Goal: Obtain resource: Download file/media

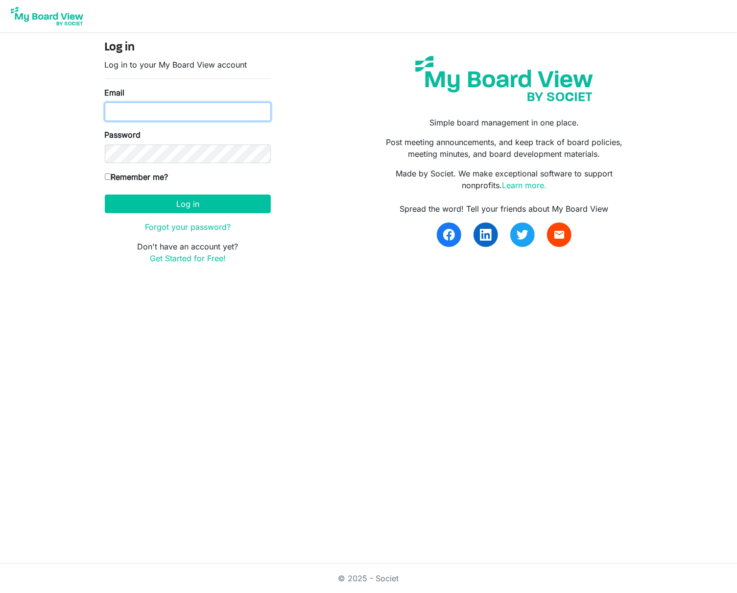
click at [201, 111] on input "Email" at bounding box center [188, 111] width 166 height 19
type input "jayvance@outlook.com"
click at [107, 175] on input "Remember me?" at bounding box center [108, 176] width 6 height 6
checkbox input "true"
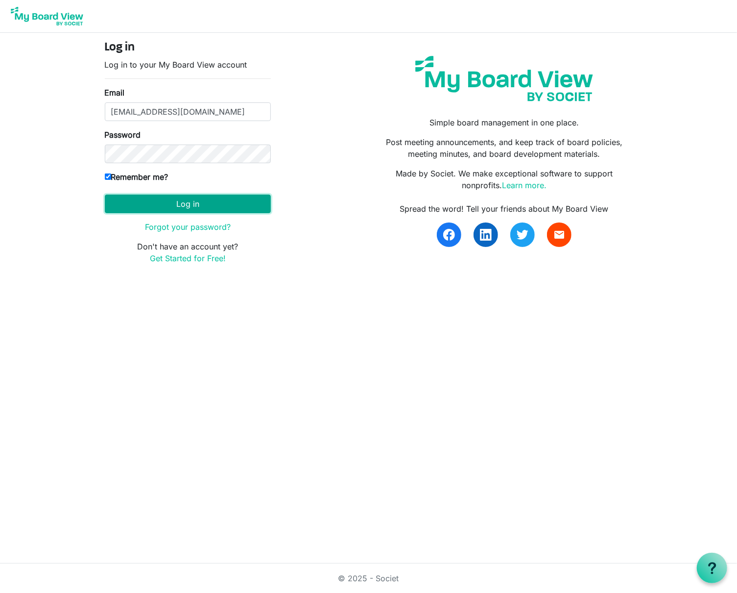
click at [173, 206] on button "Log in" at bounding box center [188, 203] width 166 height 19
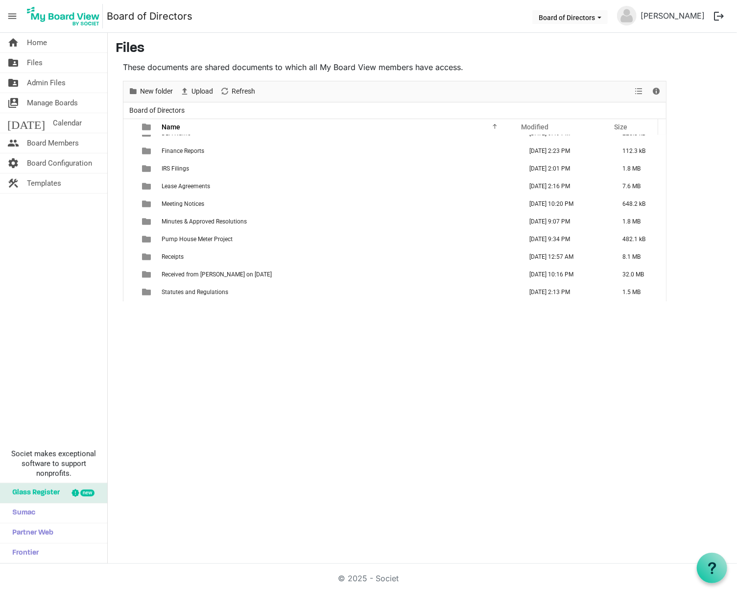
scroll to position [151, 0]
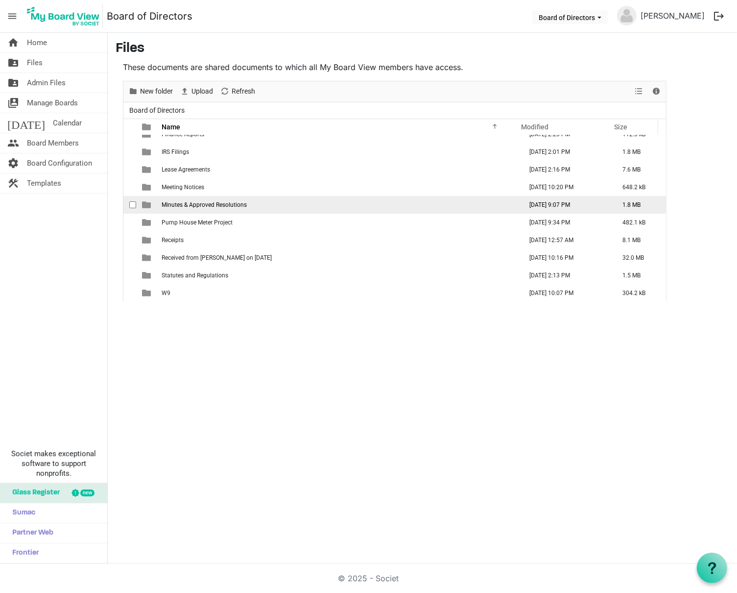
click at [214, 202] on span "Minutes & Approved Resolutions" at bounding box center [204, 204] width 85 height 7
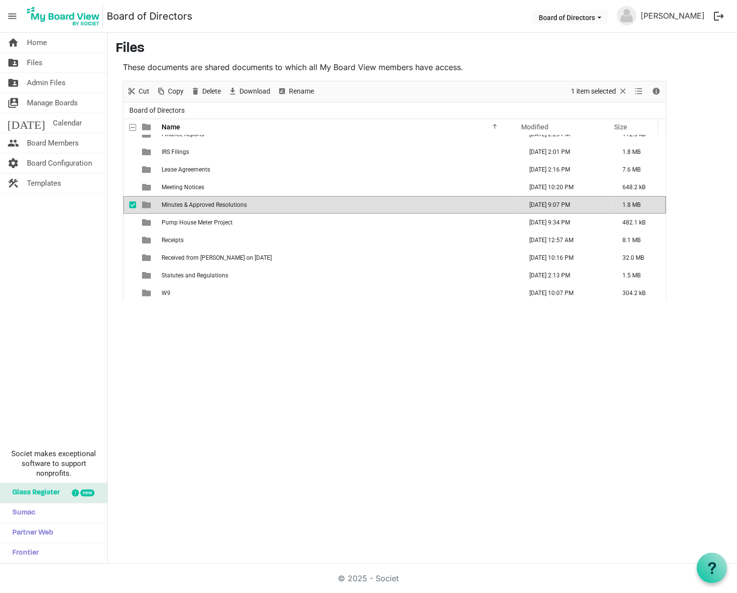
click at [214, 202] on span "Minutes & Approved Resolutions" at bounding box center [204, 204] width 85 height 7
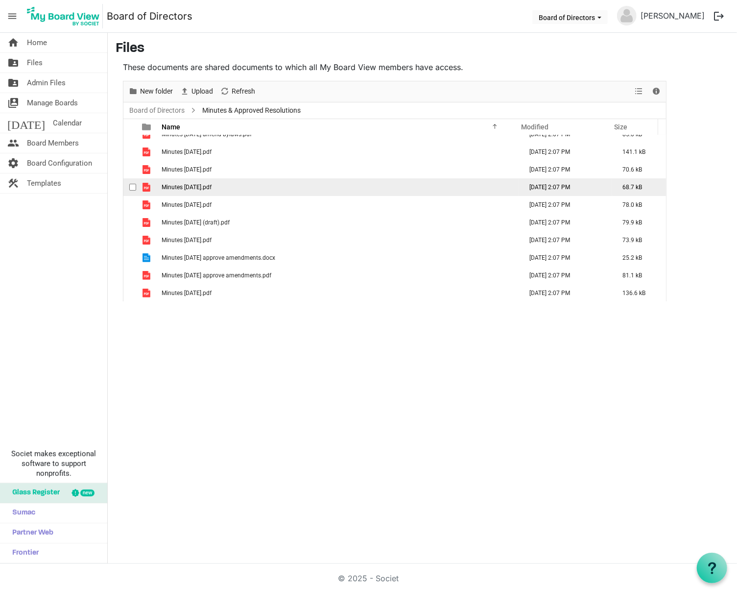
scroll to position [0, 0]
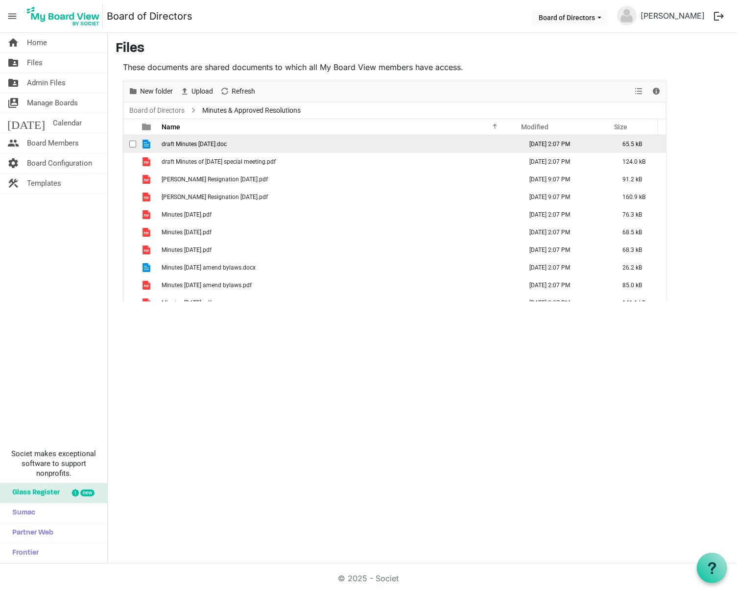
click at [132, 142] on span "checkbox" at bounding box center [132, 144] width 7 height 7
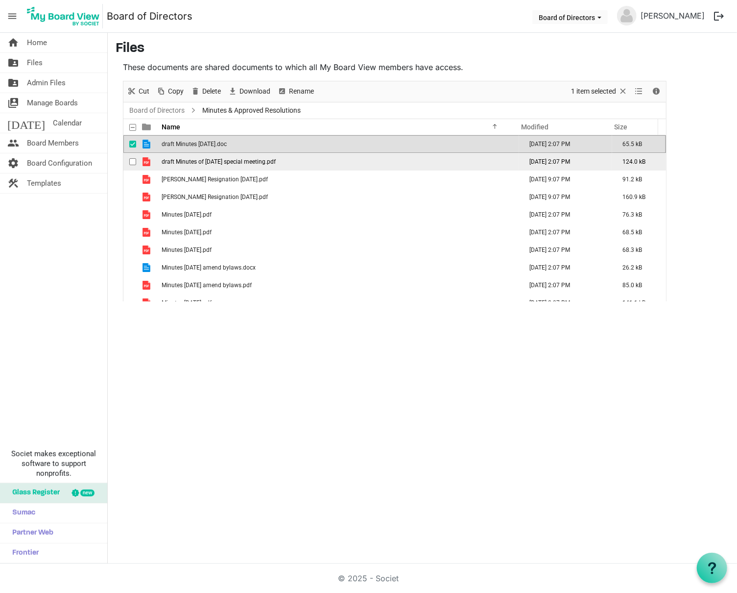
click at [133, 161] on span "checkbox" at bounding box center [132, 161] width 7 height 7
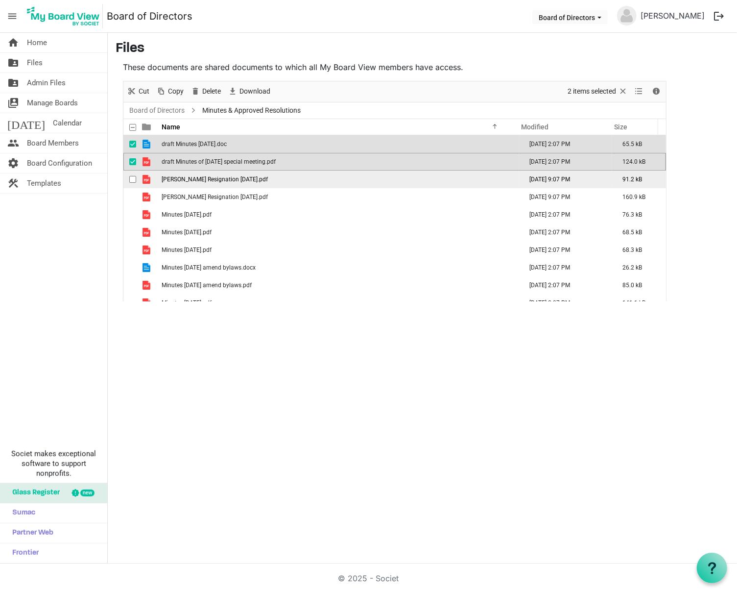
click at [133, 180] on span "checkbox" at bounding box center [132, 179] width 7 height 7
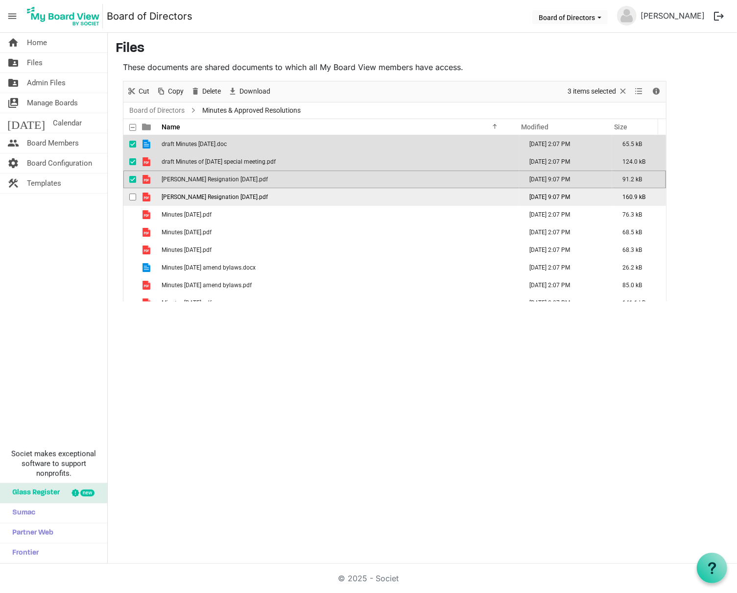
click at [133, 199] on span "checkbox" at bounding box center [132, 197] width 7 height 7
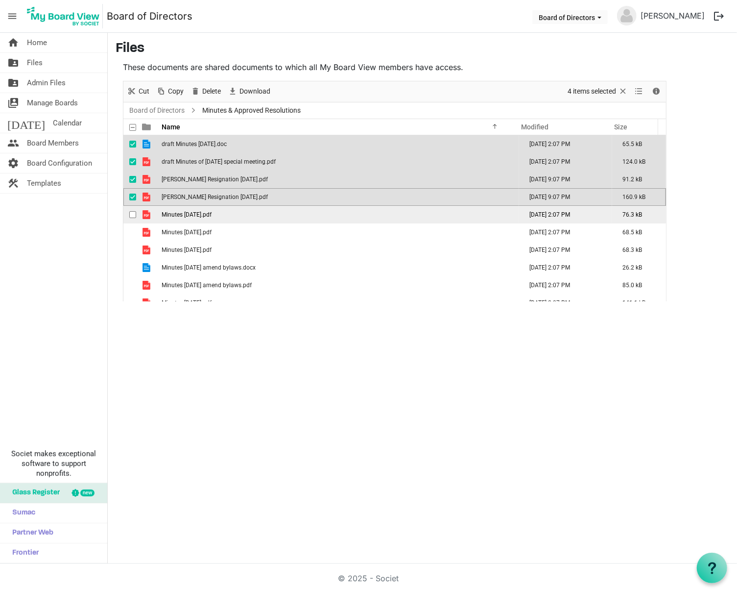
click at [131, 215] on span "checkbox" at bounding box center [132, 214] width 7 height 7
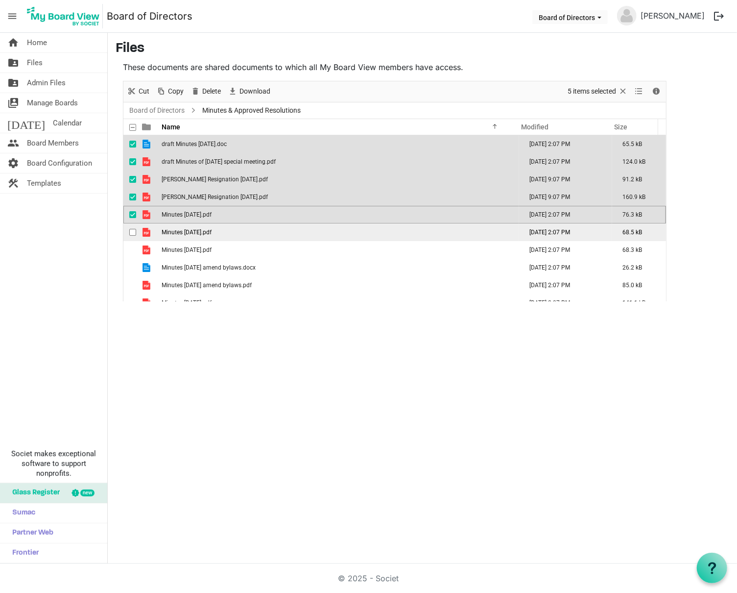
click at [131, 233] on span "checkbox" at bounding box center [132, 232] width 7 height 7
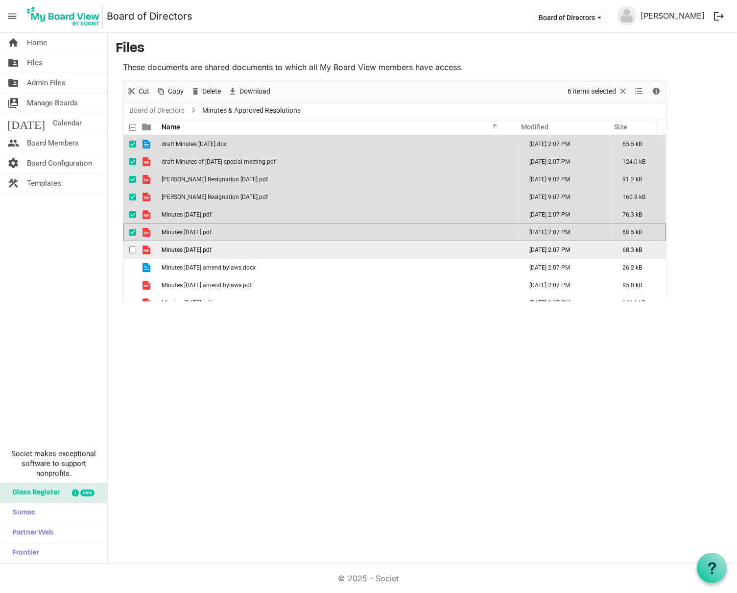
click at [131, 249] on span "checkbox" at bounding box center [132, 249] width 7 height 7
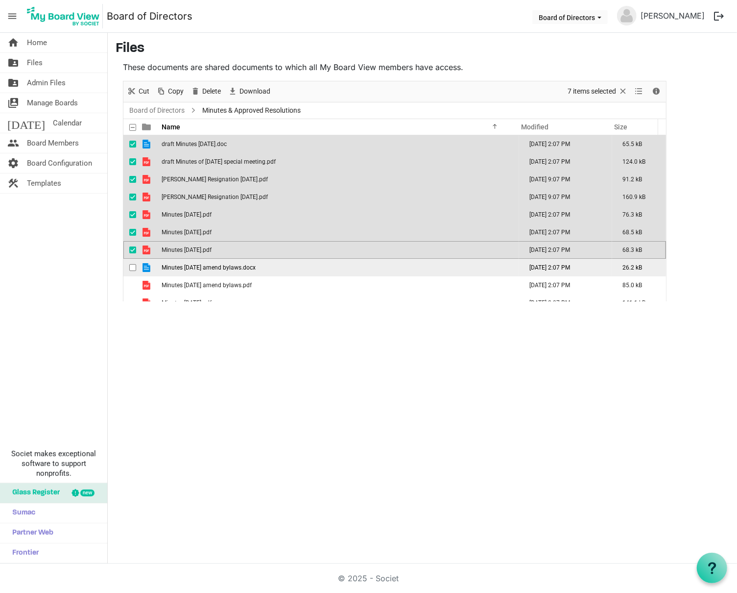
click at [130, 264] on span "checkbox" at bounding box center [132, 267] width 7 height 7
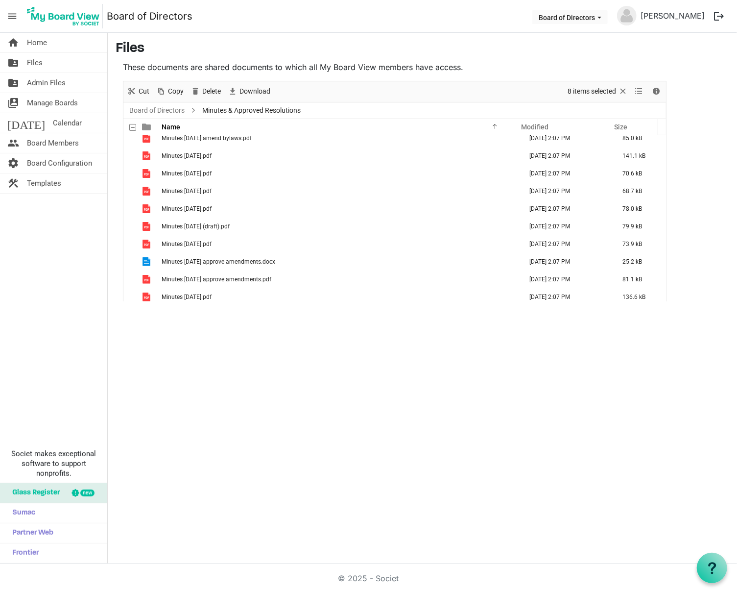
scroll to position [98, 0]
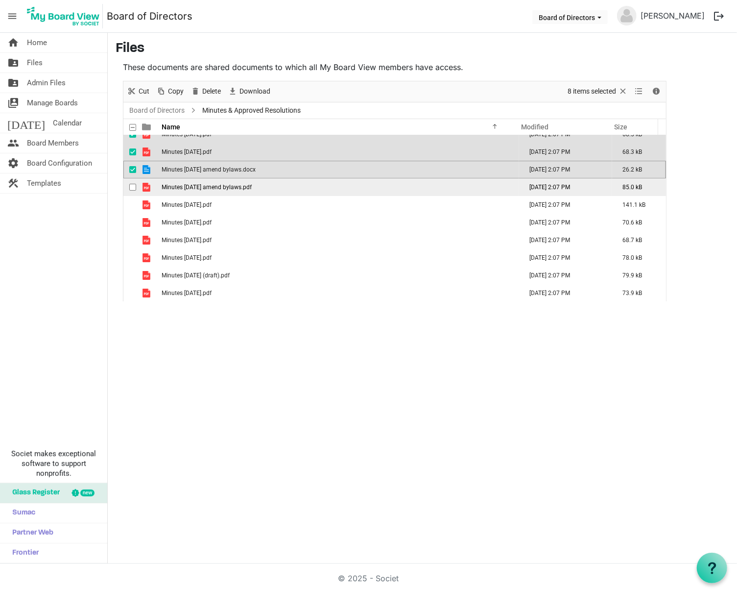
click at [132, 187] on span "checkbox" at bounding box center [132, 187] width 7 height 7
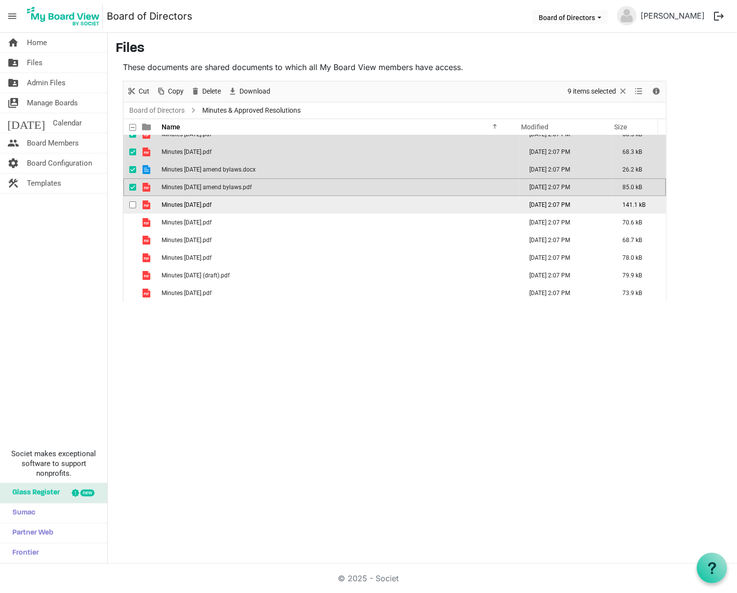
click at [130, 205] on span "checkbox" at bounding box center [132, 204] width 7 height 7
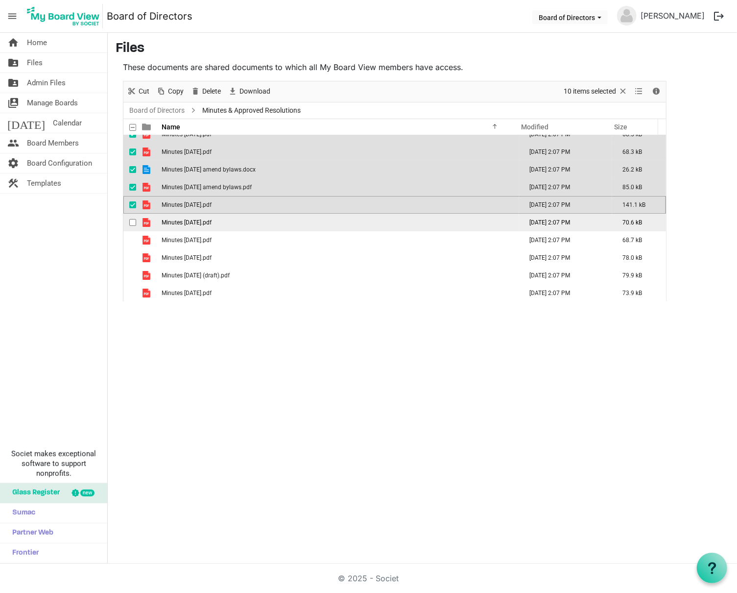
click at [133, 222] on span "checkbox" at bounding box center [132, 222] width 7 height 7
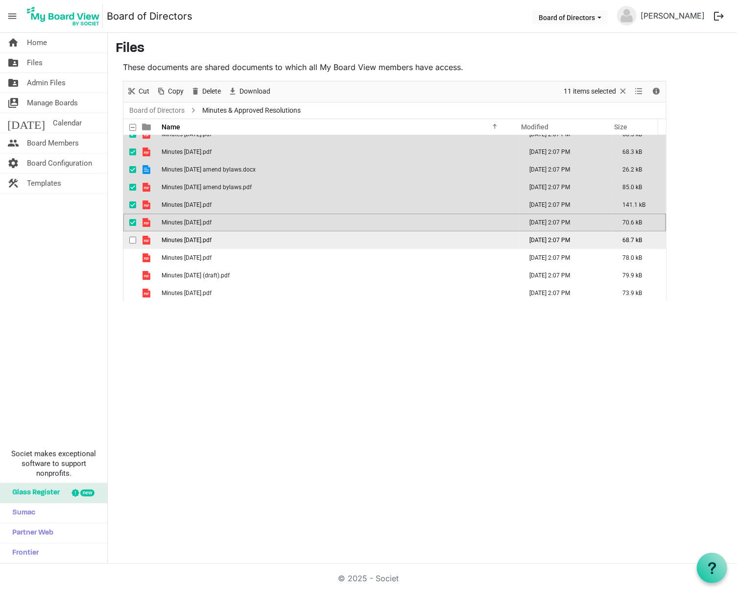
click at [132, 241] on span "checkbox" at bounding box center [132, 240] width 7 height 7
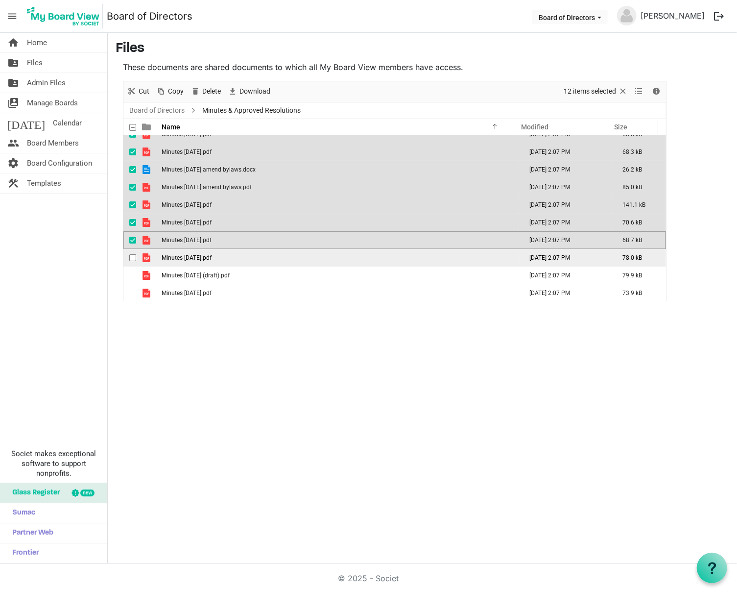
click at [133, 256] on span "checkbox" at bounding box center [132, 257] width 7 height 7
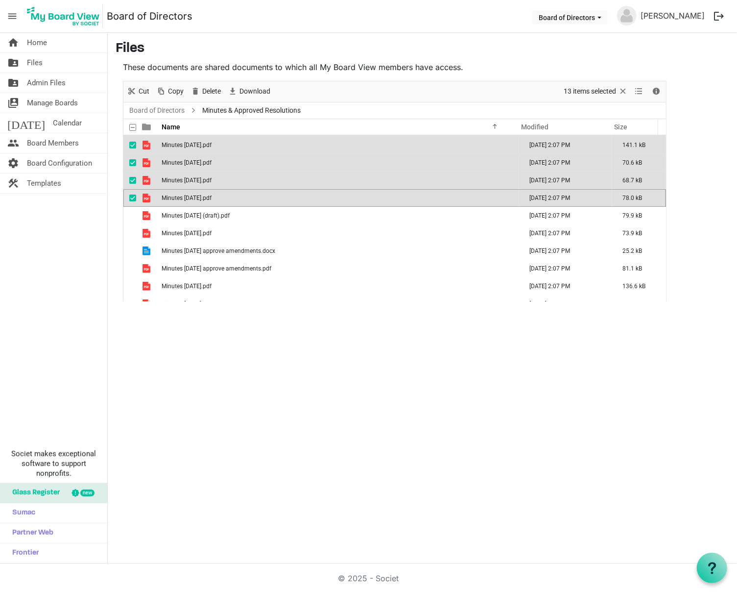
scroll to position [196, 0]
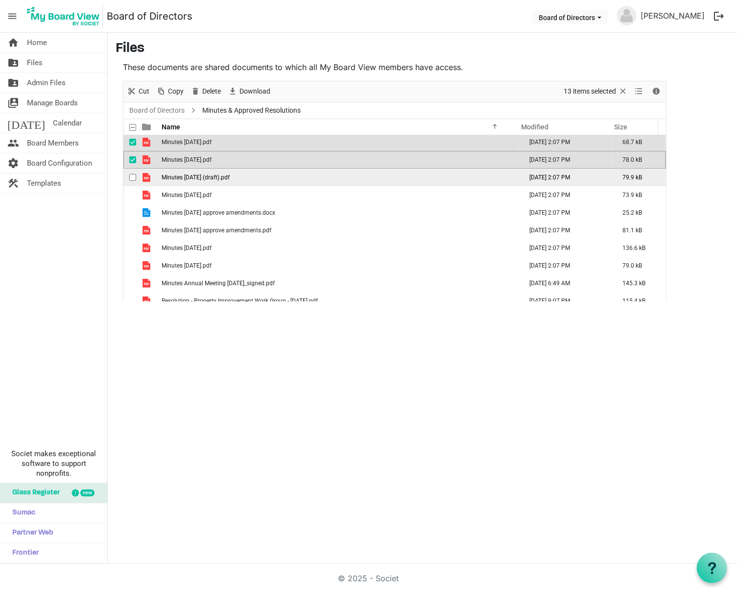
click at [133, 177] on span "checkbox" at bounding box center [132, 177] width 7 height 7
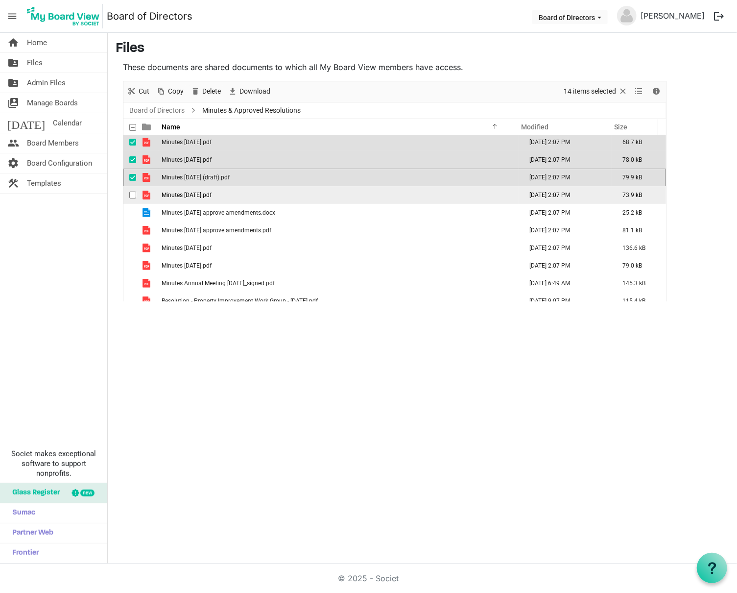
click at [131, 194] on span "checkbox" at bounding box center [132, 195] width 7 height 7
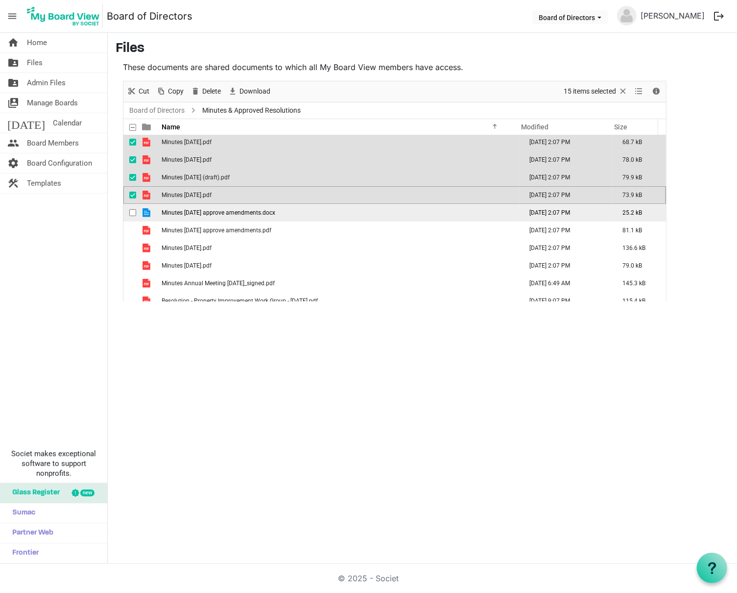
click at [130, 212] on span "checkbox" at bounding box center [132, 212] width 7 height 7
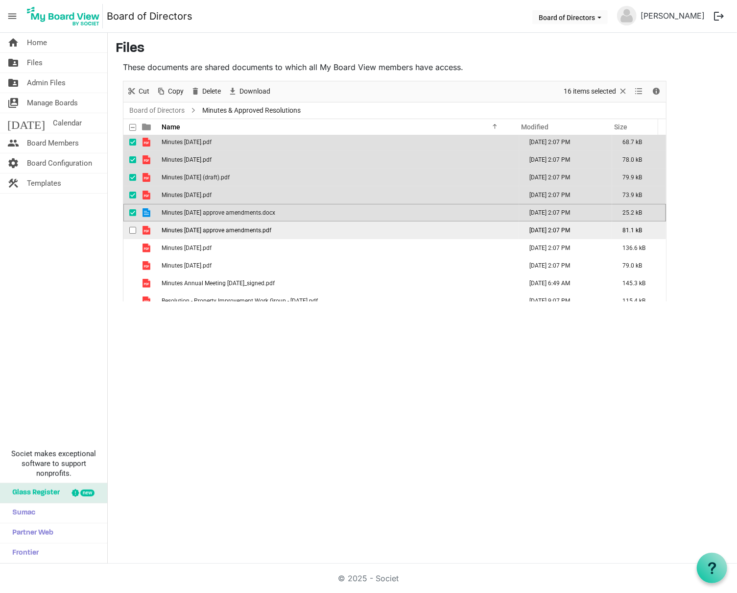
click at [131, 229] on span "checkbox" at bounding box center [132, 230] width 7 height 7
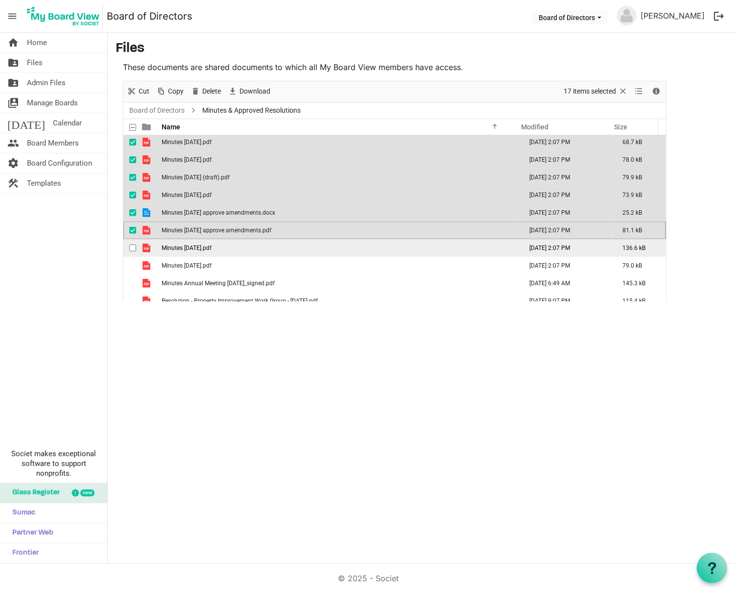
click at [132, 246] on span "checkbox" at bounding box center [132, 247] width 7 height 7
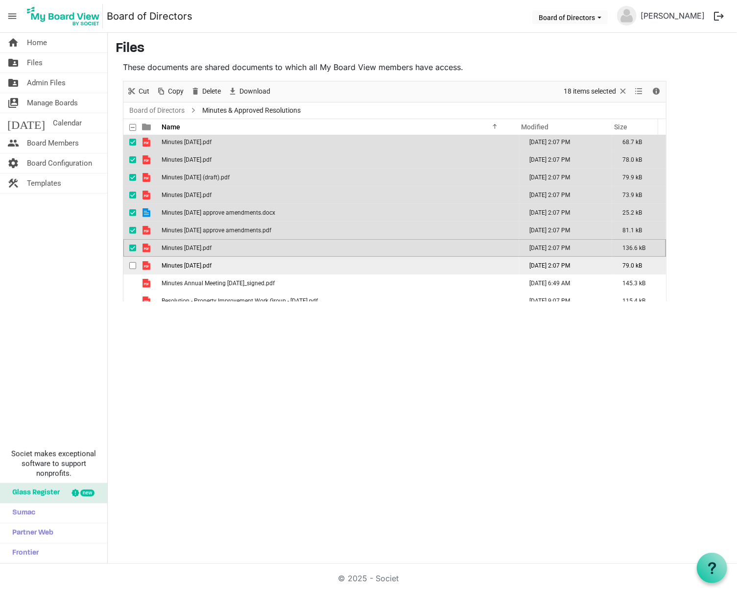
click at [133, 265] on span "checkbox" at bounding box center [132, 265] width 7 height 7
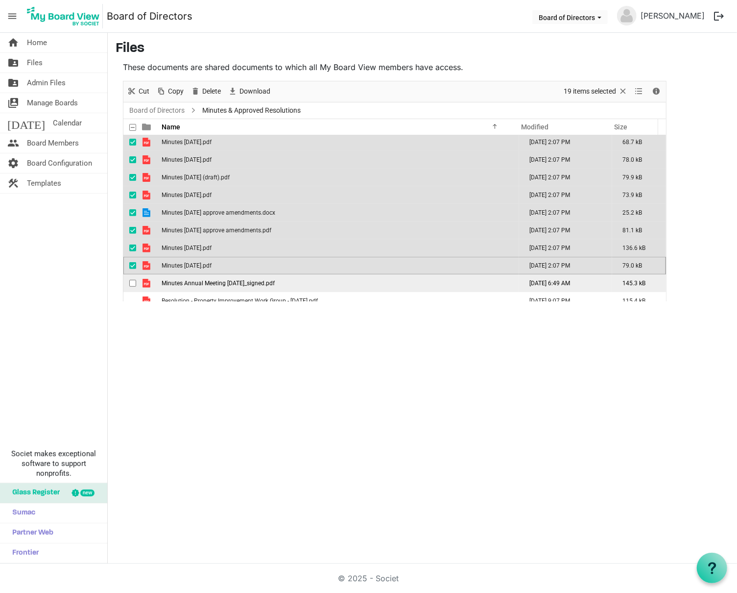
click at [133, 278] on div "checkbox" at bounding box center [135, 283] width 12 height 10
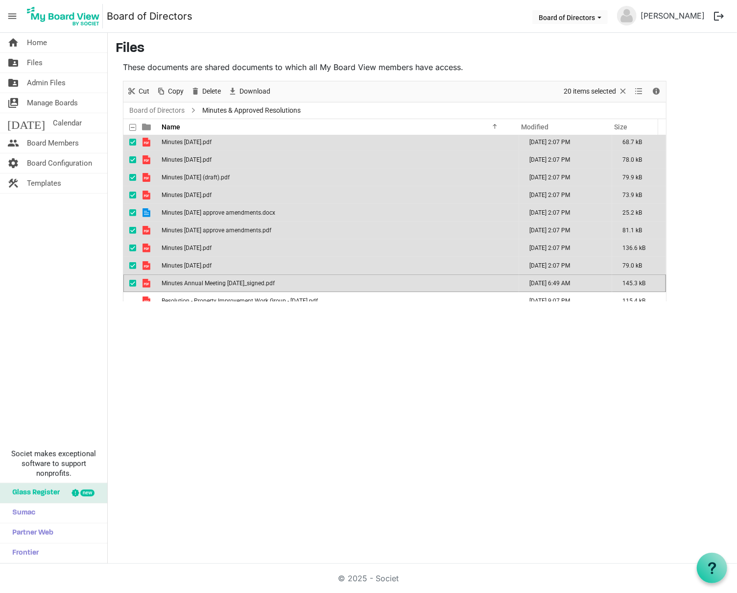
scroll to position [239, 0]
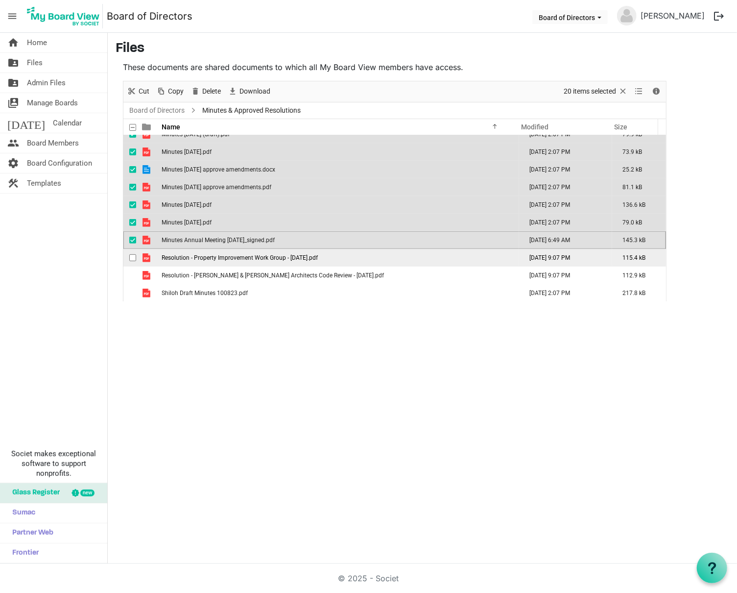
click at [129, 255] on span "checkbox" at bounding box center [132, 257] width 7 height 7
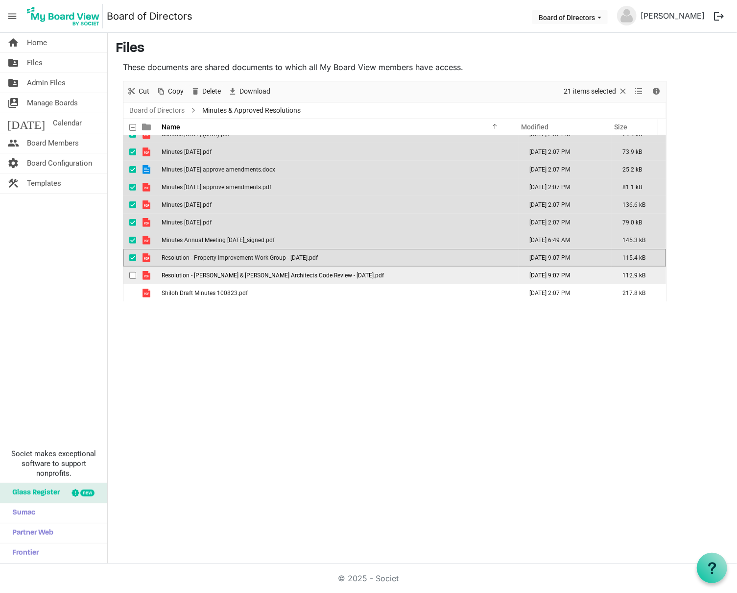
click at [133, 272] on span "checkbox" at bounding box center [132, 275] width 7 height 7
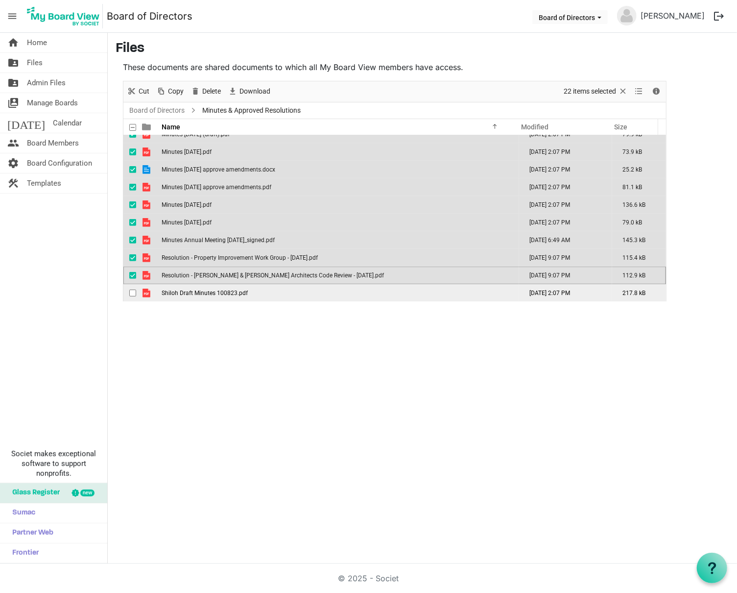
click at [131, 290] on span "checkbox" at bounding box center [132, 293] width 7 height 7
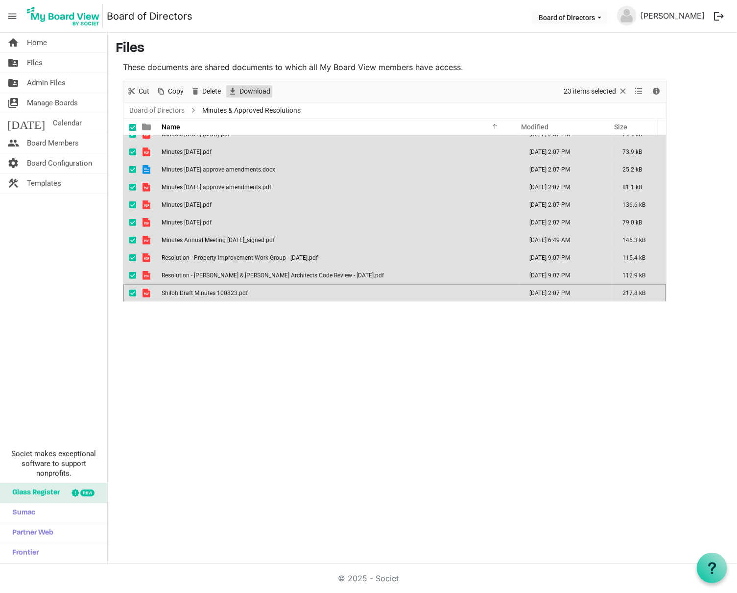
click at [256, 92] on span "Download" at bounding box center [255, 91] width 33 height 12
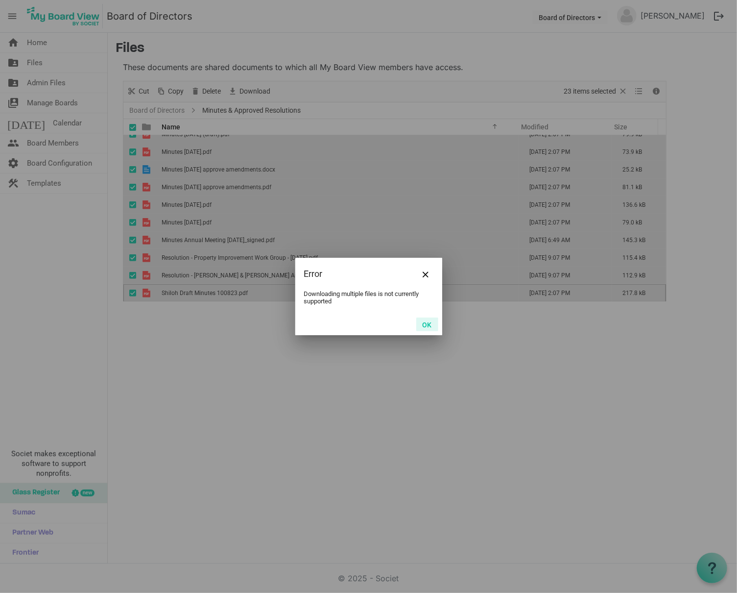
click at [429, 322] on button "OK" at bounding box center [427, 324] width 22 height 14
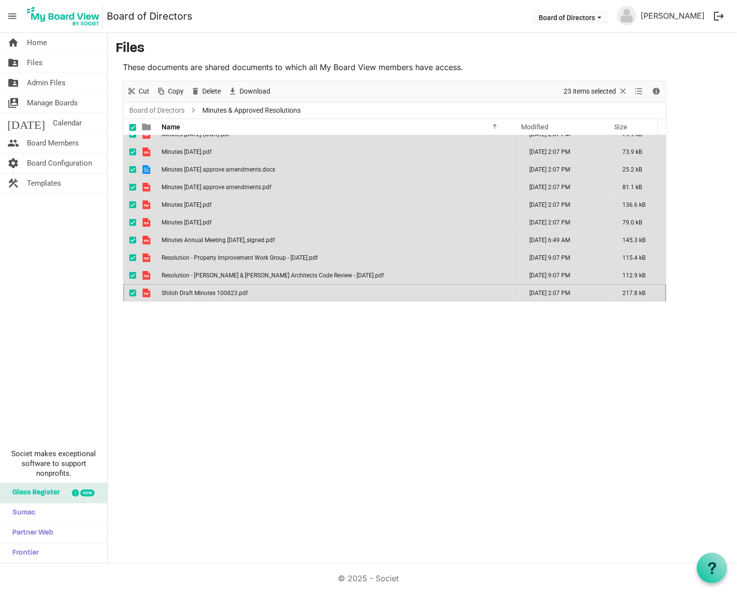
click at [133, 125] on span at bounding box center [132, 127] width 7 height 7
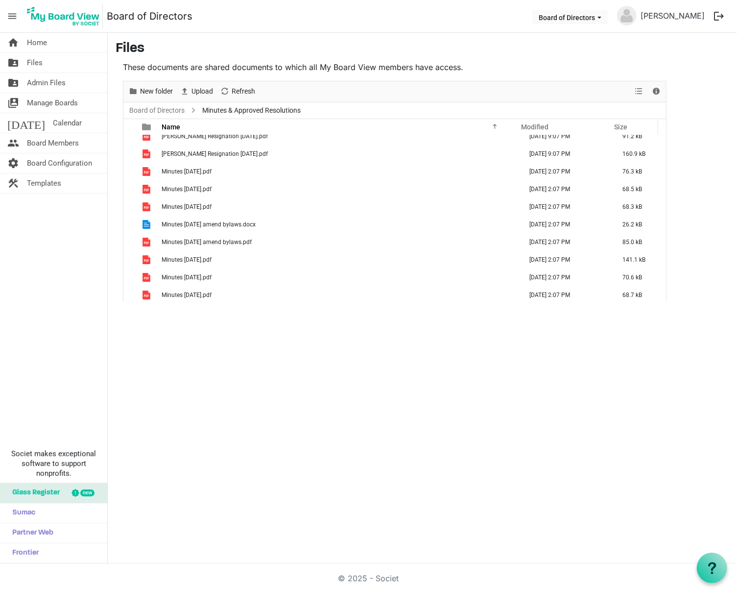
scroll to position [0, 0]
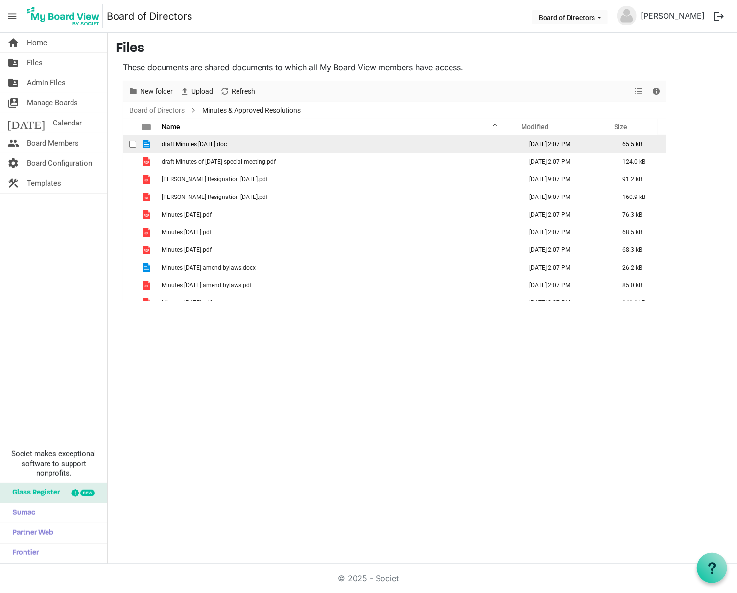
click at [134, 144] on span "checkbox" at bounding box center [132, 144] width 7 height 7
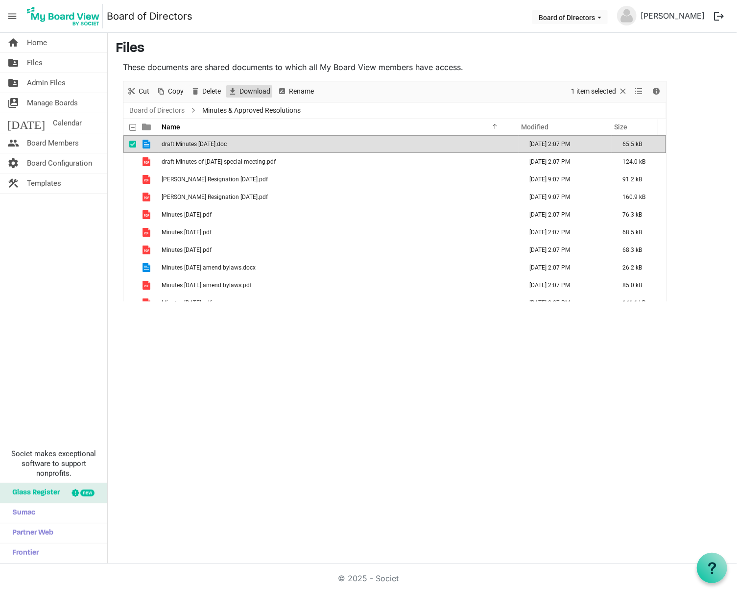
click at [251, 93] on span "Download" at bounding box center [255, 91] width 33 height 12
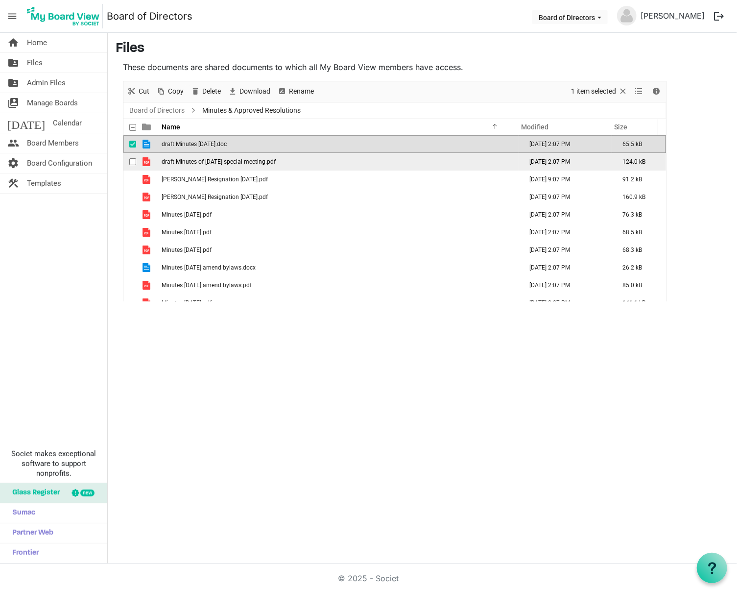
click at [130, 159] on span "checkbox" at bounding box center [132, 161] width 7 height 7
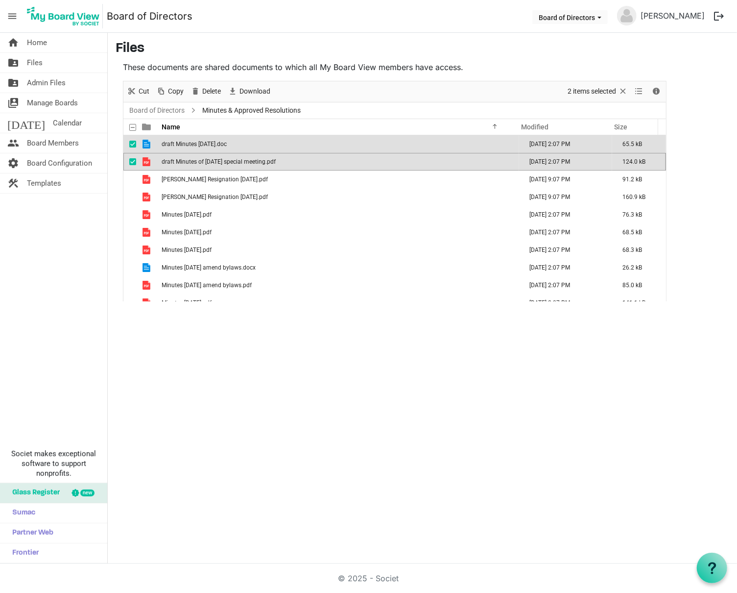
click at [129, 142] on span "checkbox" at bounding box center [132, 144] width 7 height 7
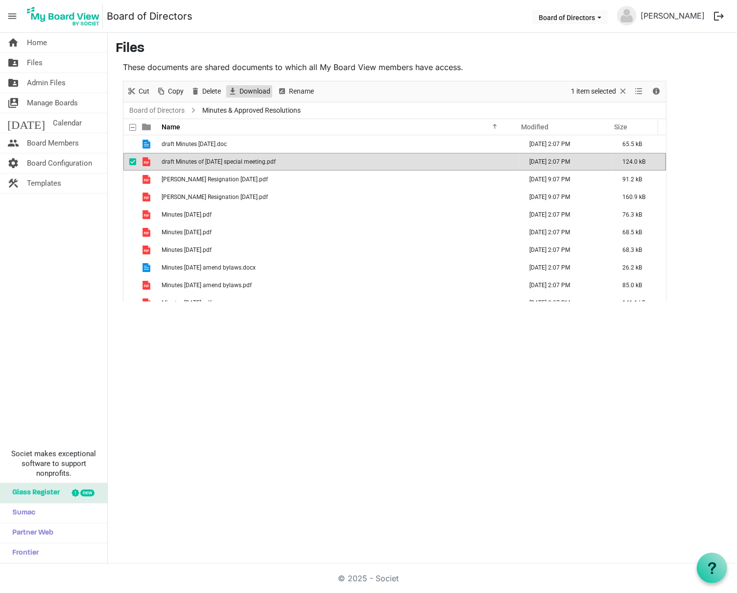
click at [250, 90] on span "Download" at bounding box center [255, 91] width 33 height 12
click at [131, 159] on span "checkbox" at bounding box center [132, 161] width 7 height 7
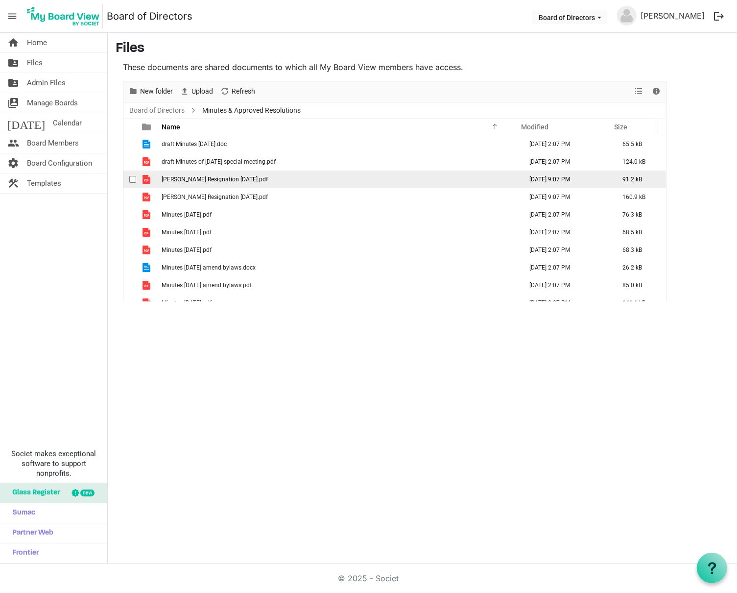
click at [131, 176] on span "checkbox" at bounding box center [132, 179] width 7 height 7
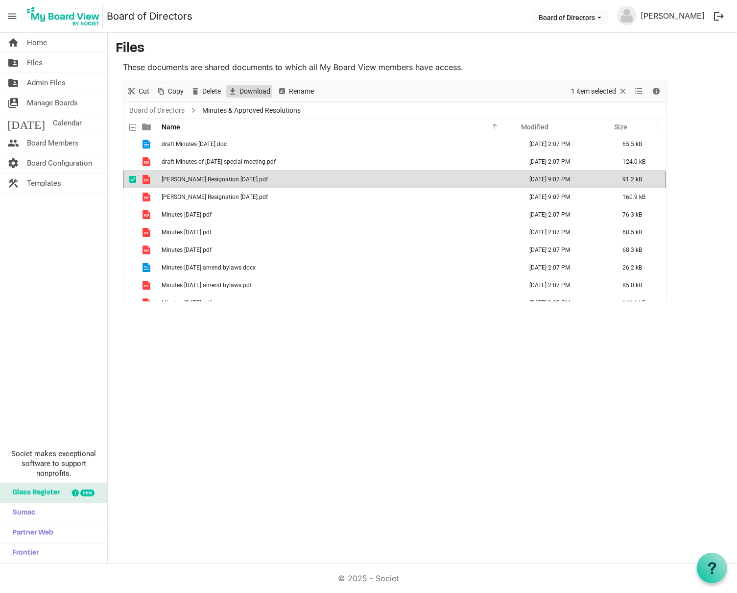
click at [246, 88] on span "Download" at bounding box center [255, 91] width 33 height 12
click at [129, 179] on span "checkbox" at bounding box center [132, 179] width 7 height 7
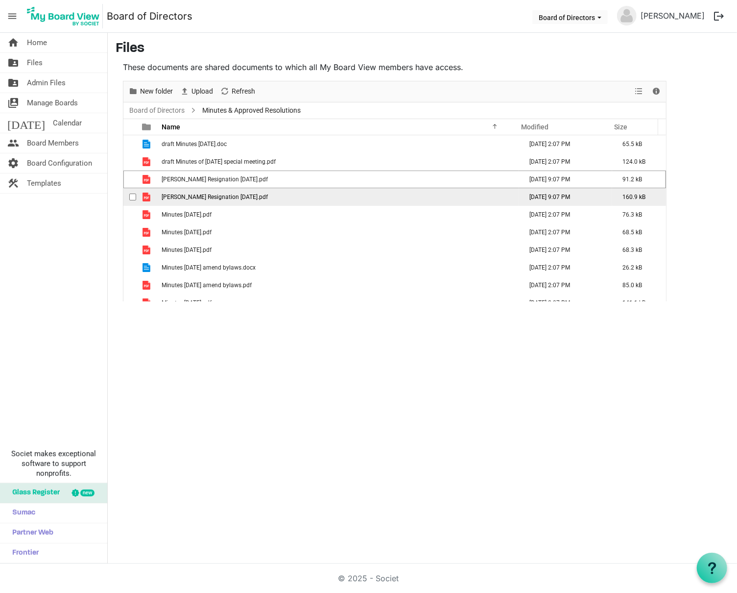
click at [133, 195] on span "checkbox" at bounding box center [132, 197] width 7 height 7
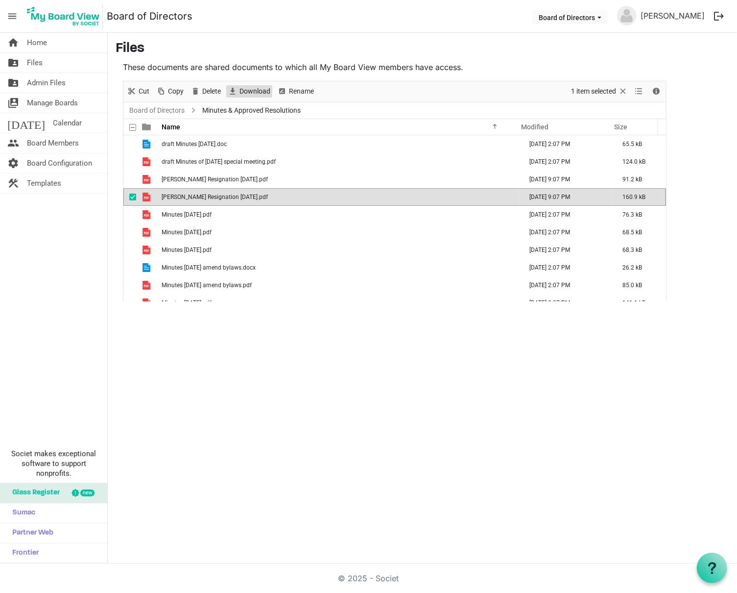
click at [254, 93] on span "Download" at bounding box center [255, 91] width 33 height 12
click at [131, 197] on span "checkbox" at bounding box center [132, 197] width 7 height 7
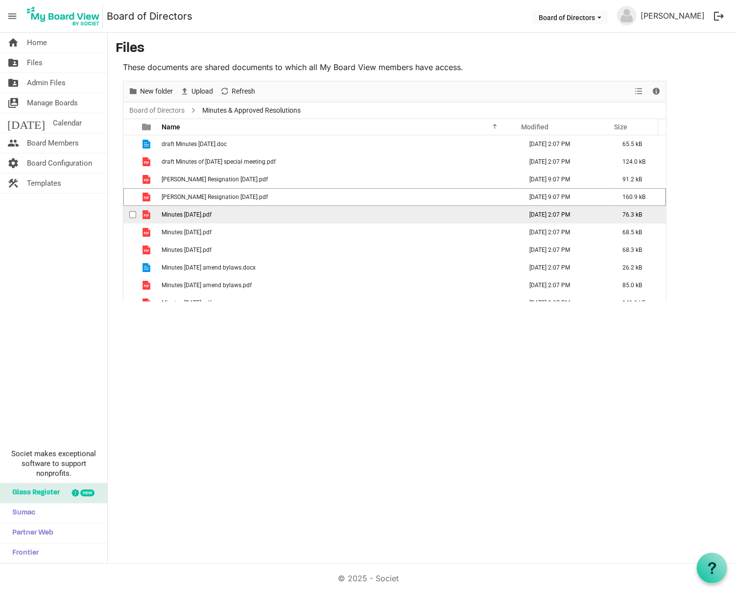
click at [132, 215] on span "checkbox" at bounding box center [132, 214] width 7 height 7
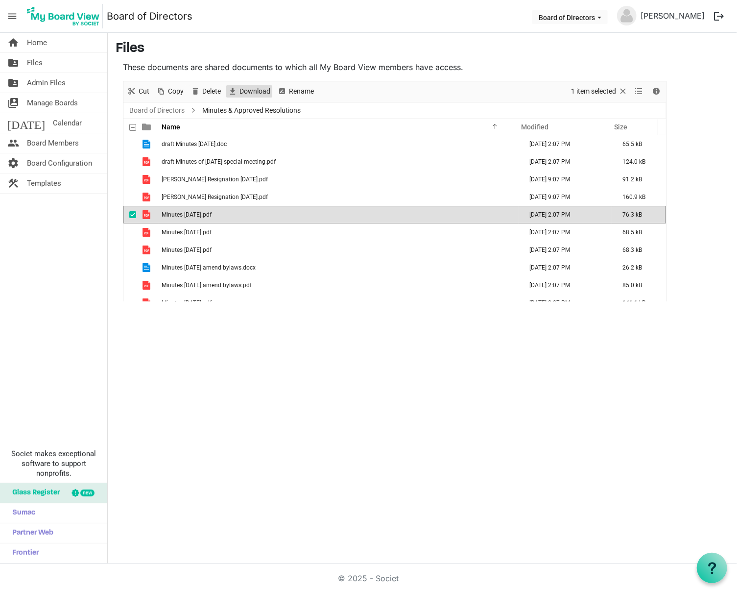
click at [256, 88] on span "Download" at bounding box center [255, 91] width 33 height 12
click at [130, 215] on span "checkbox" at bounding box center [132, 214] width 7 height 7
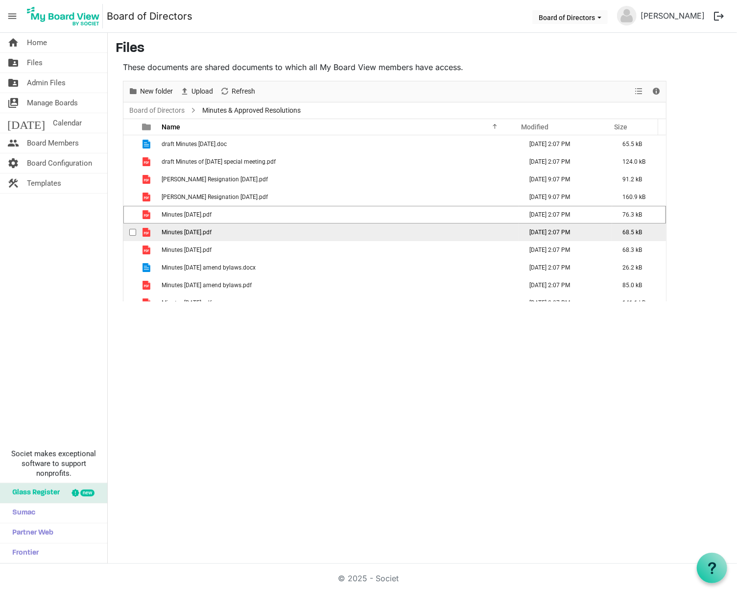
click at [131, 233] on span "checkbox" at bounding box center [132, 232] width 7 height 7
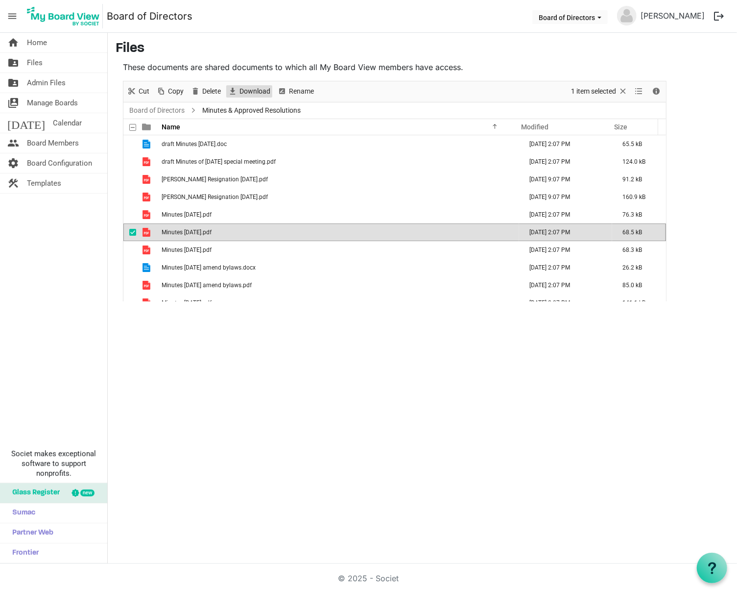
click at [262, 91] on span "Download" at bounding box center [255, 91] width 33 height 12
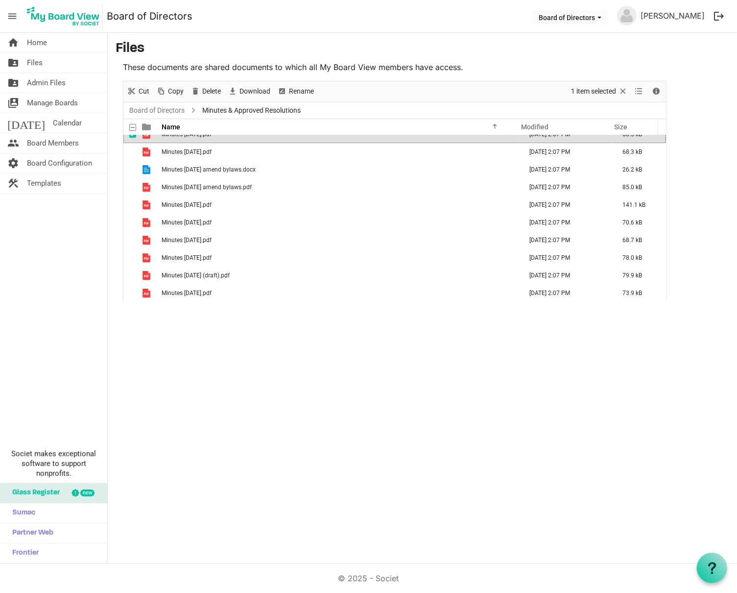
scroll to position [49, 0]
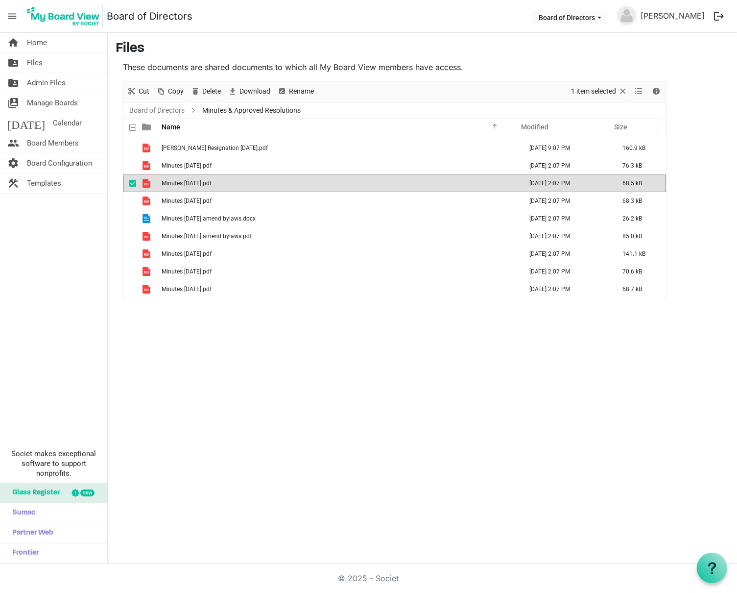
click at [134, 182] on span "checkbox" at bounding box center [132, 183] width 7 height 7
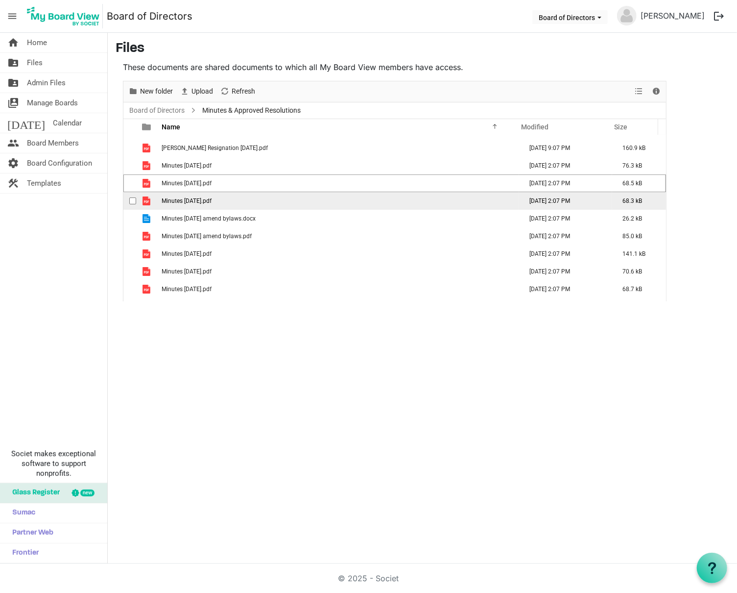
click at [134, 201] on span "checkbox" at bounding box center [132, 200] width 7 height 7
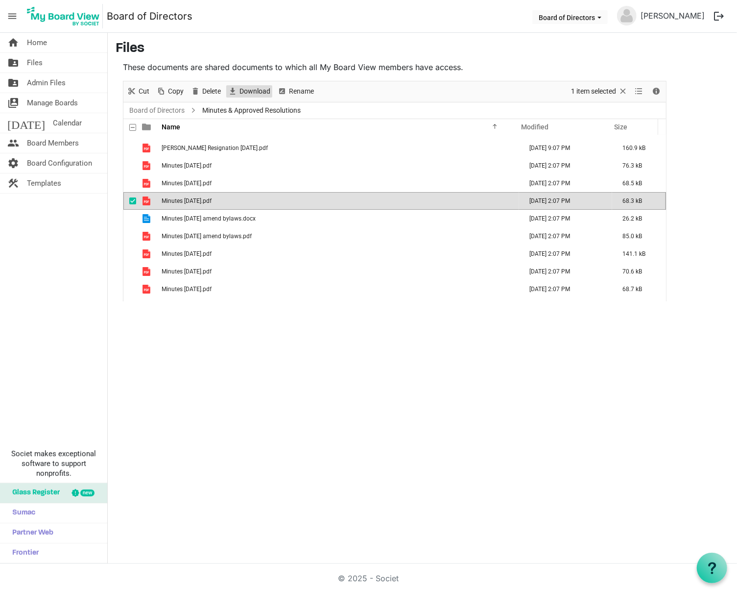
click at [252, 90] on span "Download" at bounding box center [255, 91] width 33 height 12
click at [133, 199] on span "checkbox" at bounding box center [132, 200] width 7 height 7
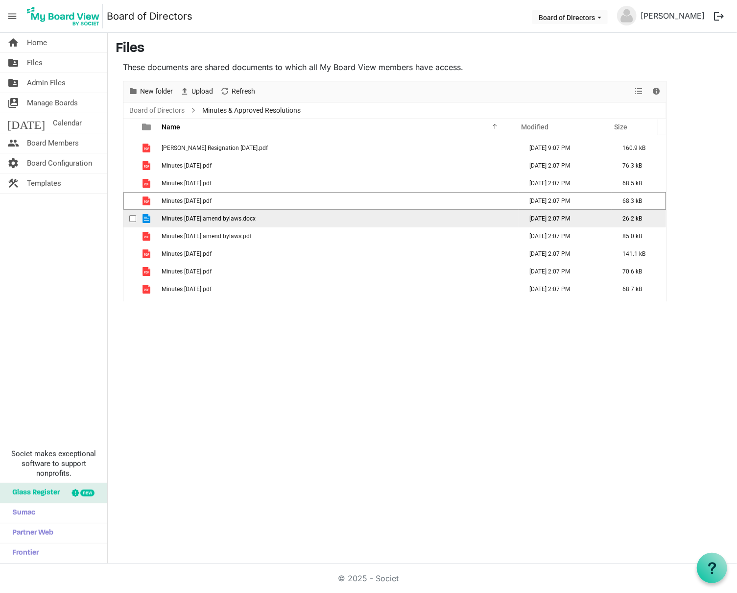
click at [132, 218] on span "checkbox" at bounding box center [132, 218] width 7 height 7
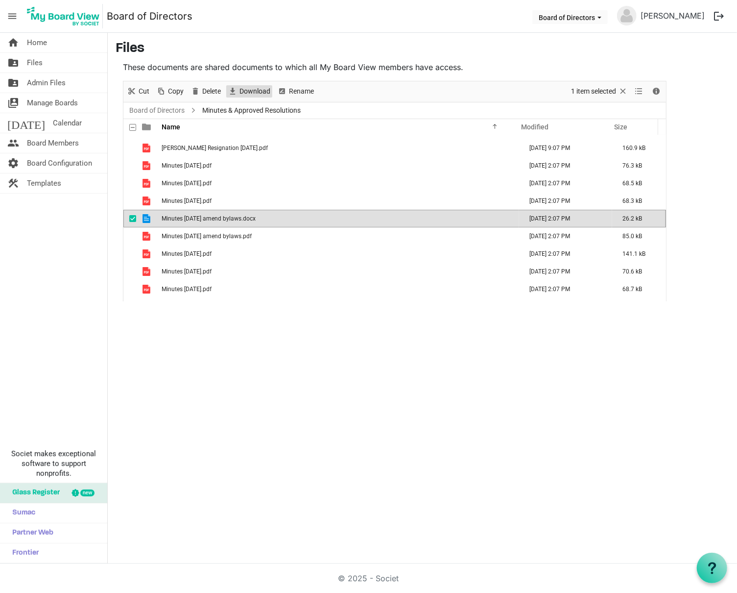
click at [256, 91] on span "Download" at bounding box center [255, 91] width 33 height 12
drag, startPoint x: 131, startPoint y: 219, endPoint x: 132, endPoint y: 224, distance: 5.0
click at [131, 219] on span "checkbox" at bounding box center [132, 218] width 7 height 7
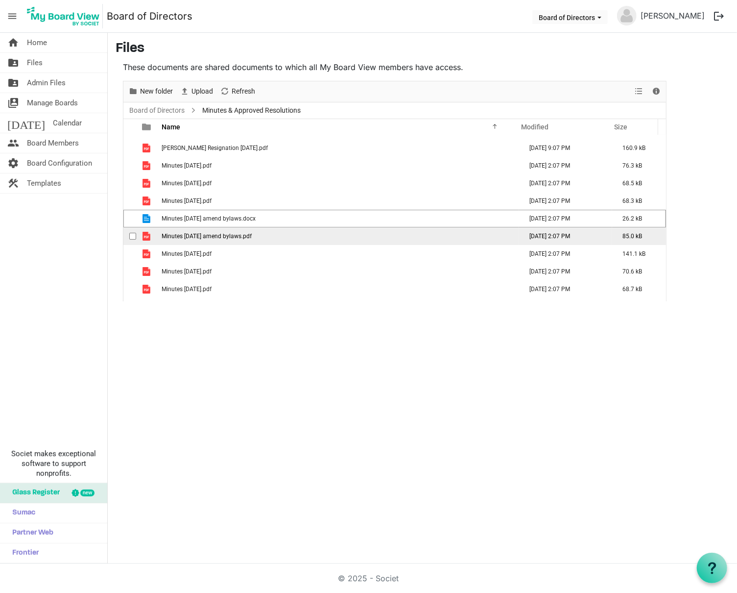
click at [131, 237] on span "checkbox" at bounding box center [132, 236] width 7 height 7
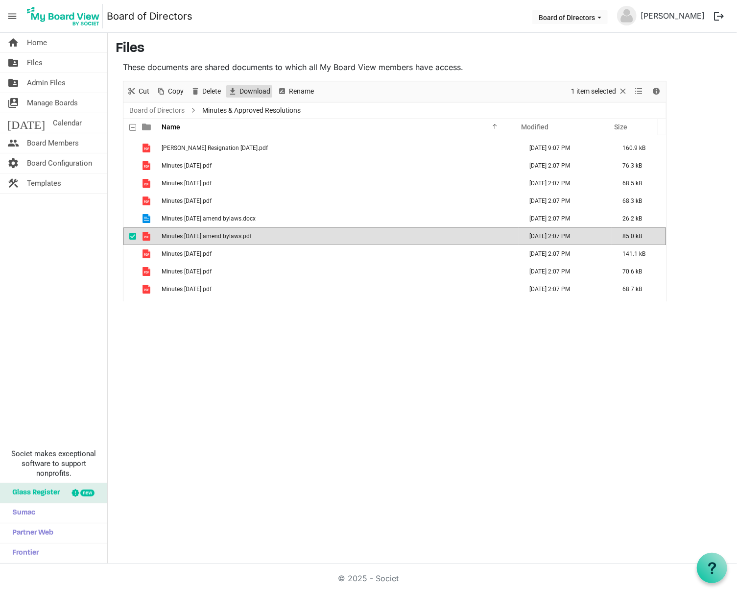
click at [255, 94] on span "Download" at bounding box center [255, 91] width 33 height 12
click at [133, 236] on span "checkbox" at bounding box center [132, 236] width 7 height 7
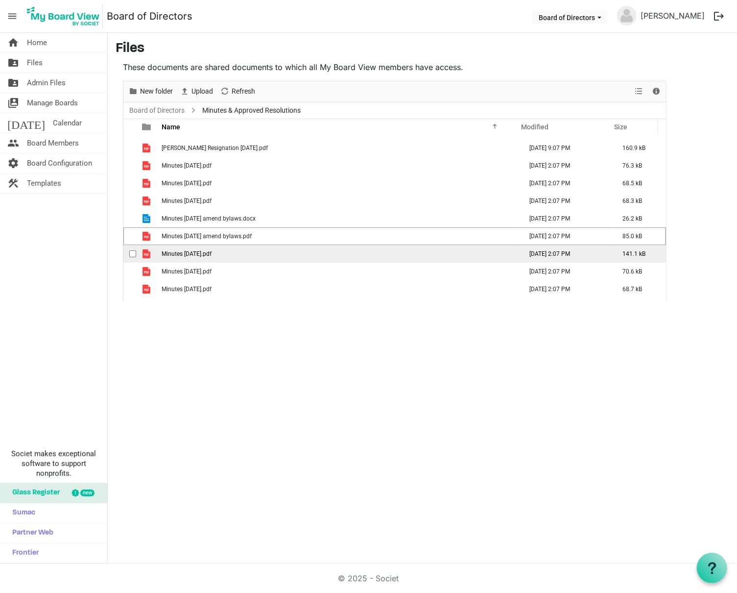
click at [132, 251] on span "checkbox" at bounding box center [132, 253] width 7 height 7
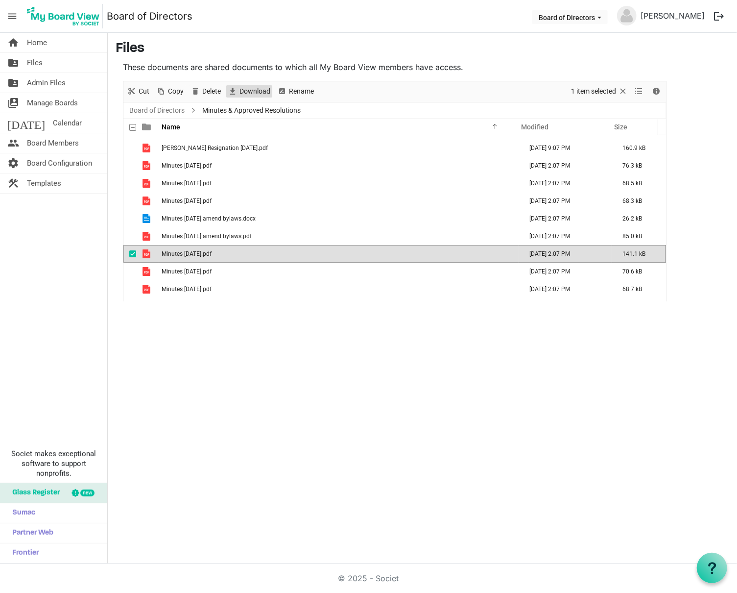
click at [251, 90] on span "Download" at bounding box center [255, 91] width 33 height 12
click at [130, 253] on span "checkbox" at bounding box center [132, 253] width 7 height 7
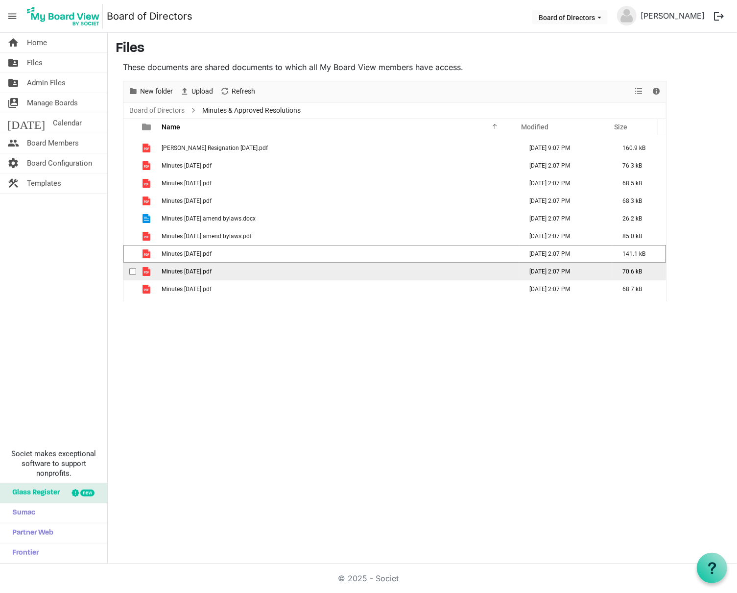
click at [131, 272] on span "checkbox" at bounding box center [132, 271] width 7 height 7
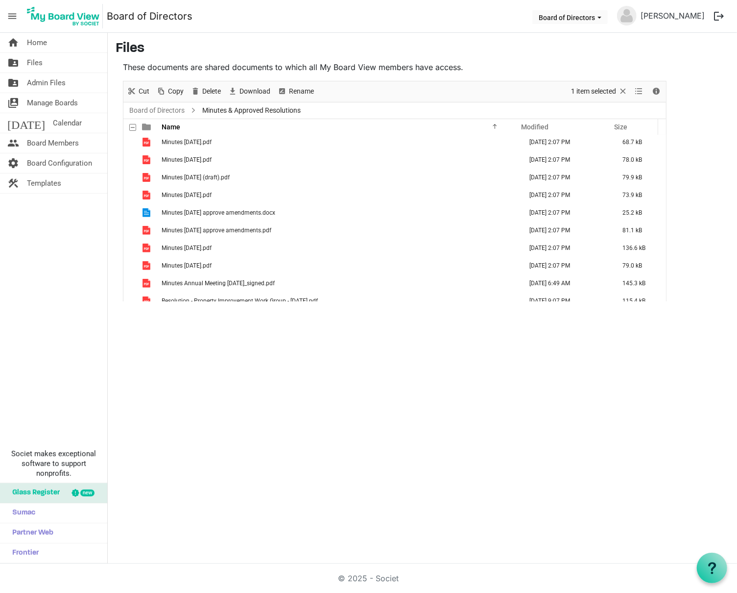
scroll to position [147, 0]
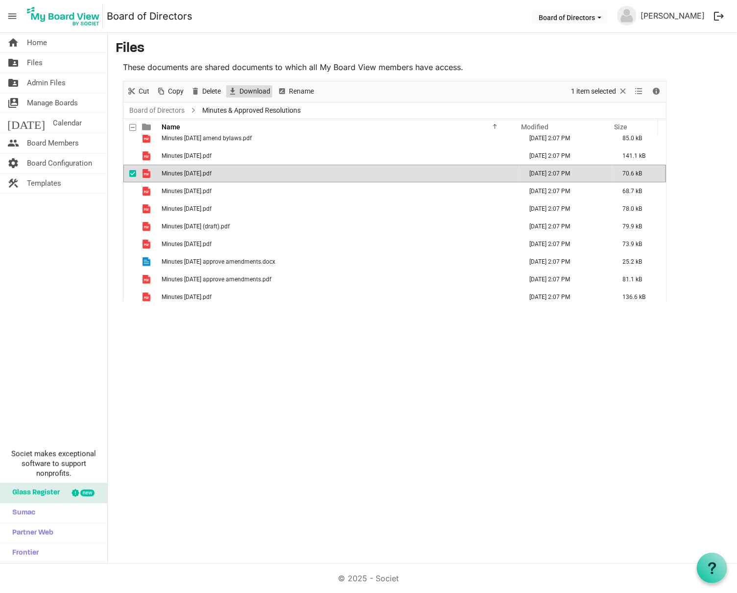
click at [254, 91] on span "Download" at bounding box center [255, 91] width 33 height 12
click at [134, 171] on span "checkbox" at bounding box center [132, 173] width 7 height 7
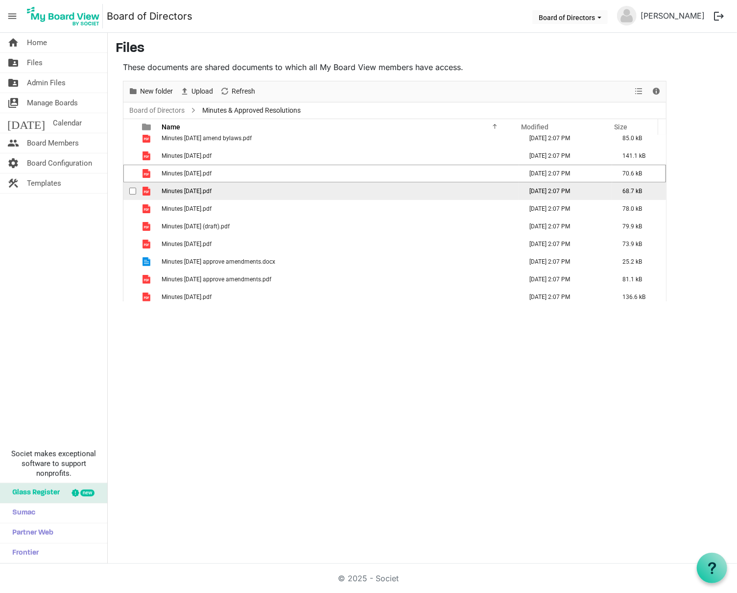
click at [133, 192] on span "checkbox" at bounding box center [132, 191] width 7 height 7
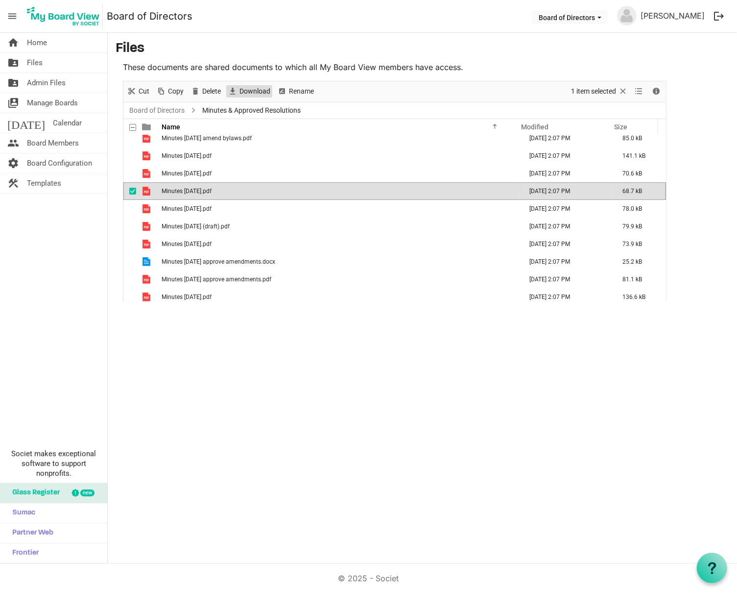
click at [254, 90] on span "Download" at bounding box center [255, 91] width 33 height 12
click at [133, 189] on span "checkbox" at bounding box center [132, 191] width 7 height 7
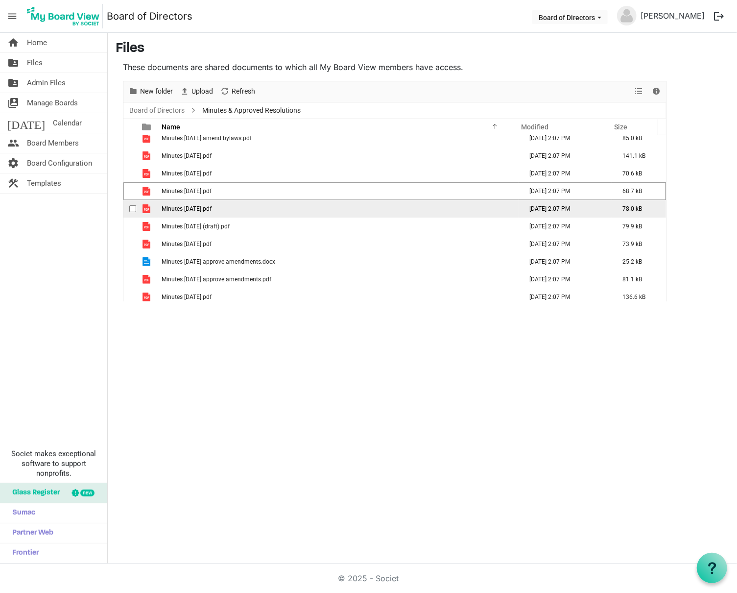
click at [132, 207] on span "checkbox" at bounding box center [132, 208] width 7 height 7
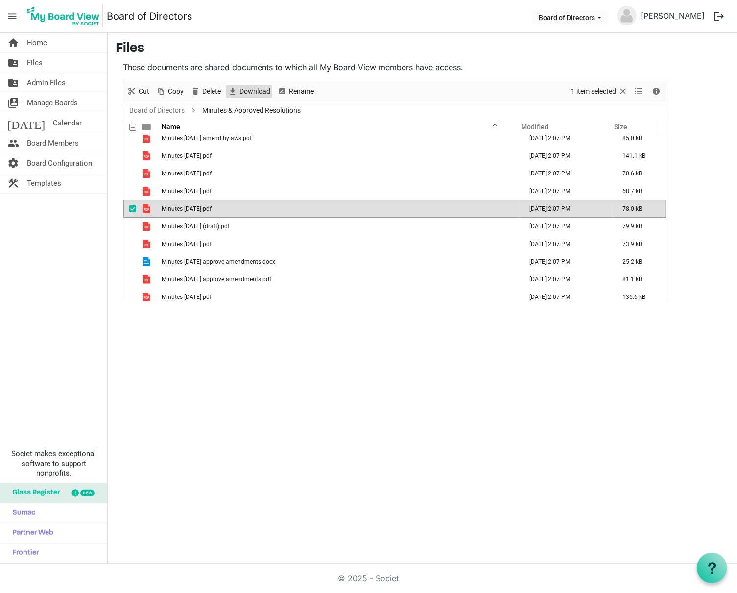
click at [256, 95] on span "Download" at bounding box center [255, 91] width 33 height 12
click at [256, 90] on span "Download" at bounding box center [255, 91] width 33 height 12
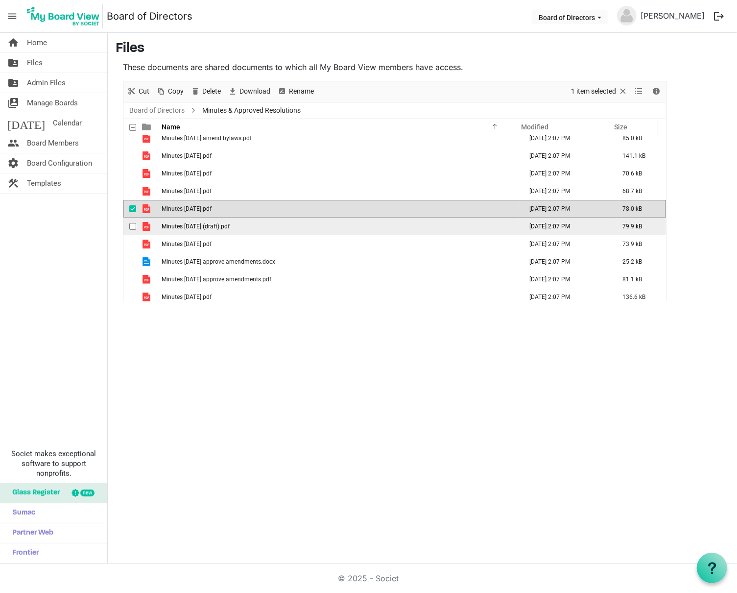
click at [133, 223] on span "checkbox" at bounding box center [132, 226] width 7 height 7
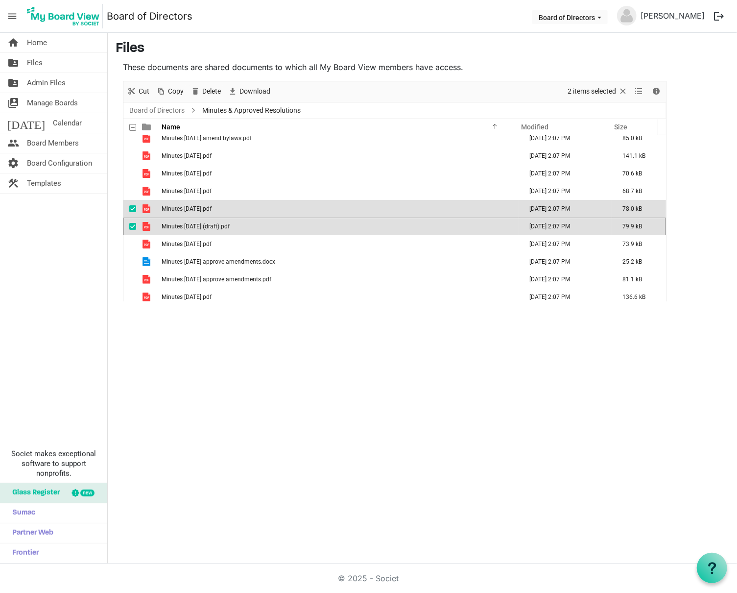
click at [133, 211] on span "checkbox" at bounding box center [132, 208] width 7 height 7
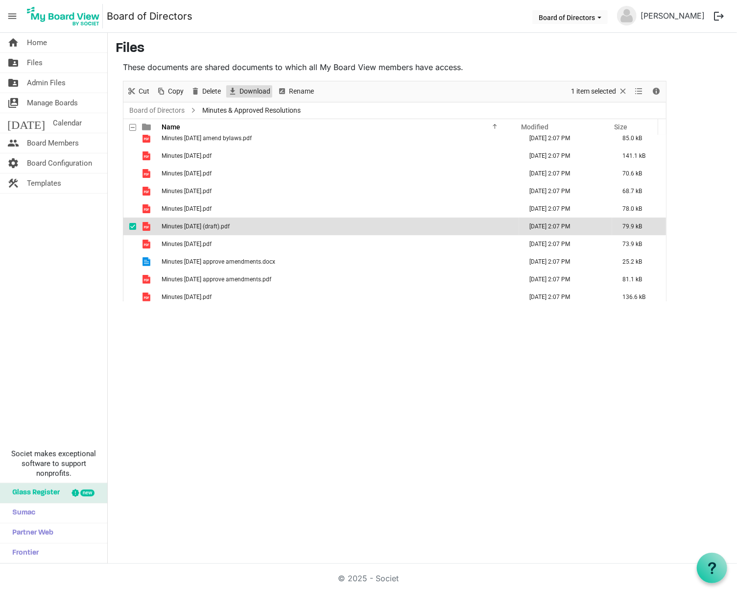
click at [257, 88] on span "Download" at bounding box center [255, 91] width 33 height 12
click at [134, 225] on span "checkbox" at bounding box center [132, 226] width 7 height 7
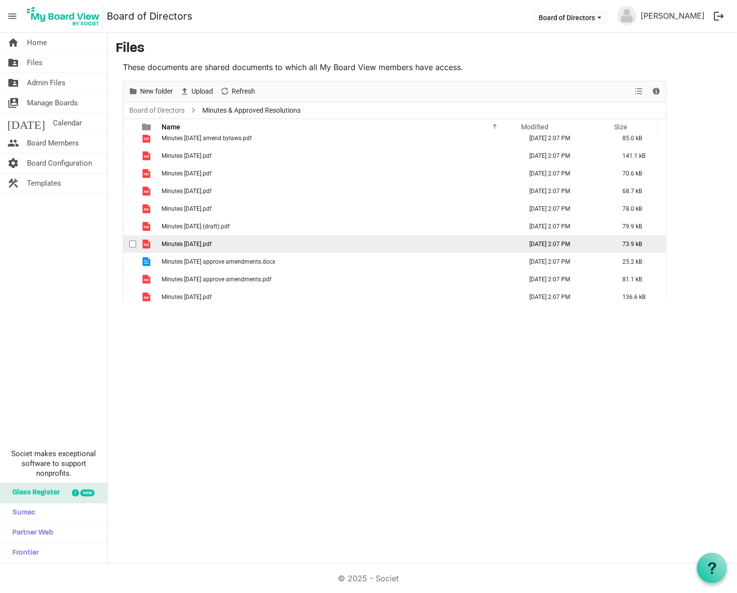
click at [132, 241] on span "checkbox" at bounding box center [132, 244] width 7 height 7
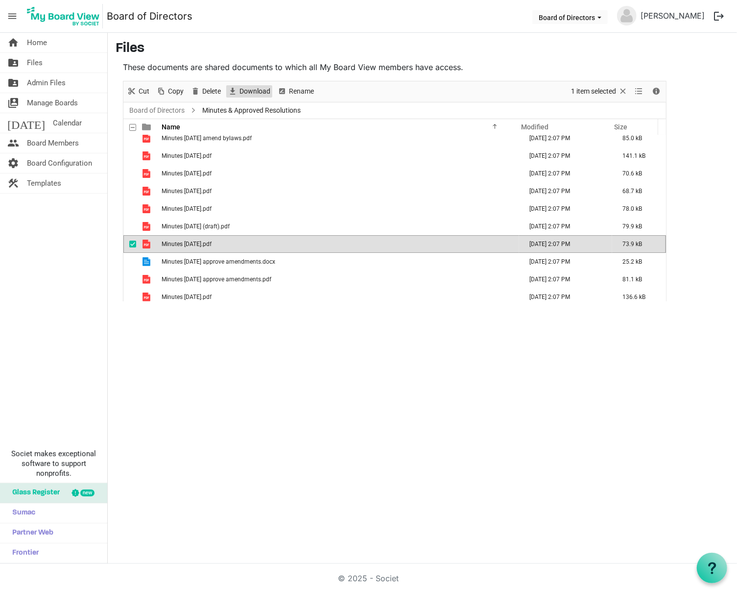
click at [258, 93] on span "Download" at bounding box center [255, 91] width 33 height 12
click at [133, 242] on span "checkbox" at bounding box center [132, 244] width 7 height 7
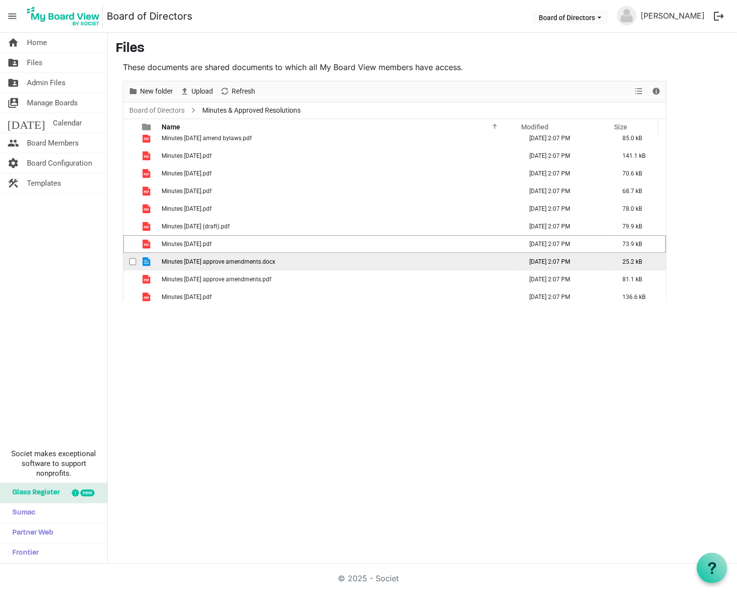
click at [131, 260] on span "checkbox" at bounding box center [132, 261] width 7 height 7
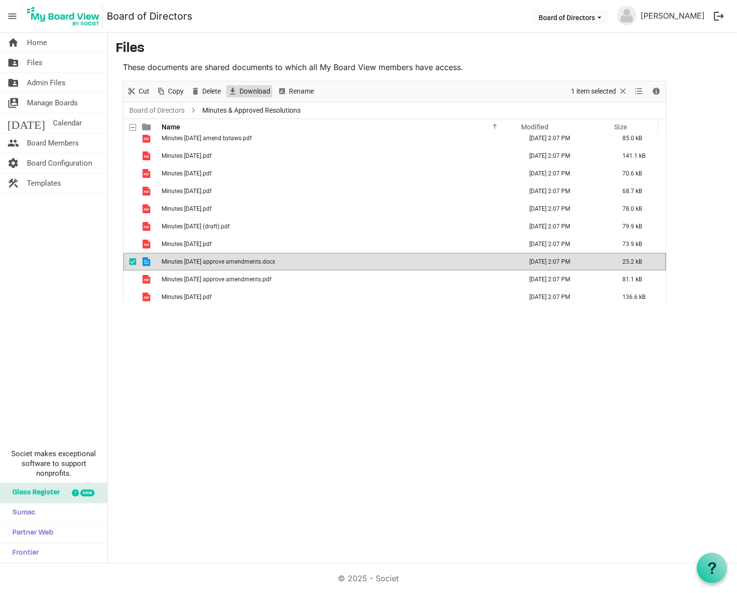
click at [240, 90] on span "Download" at bounding box center [255, 91] width 33 height 12
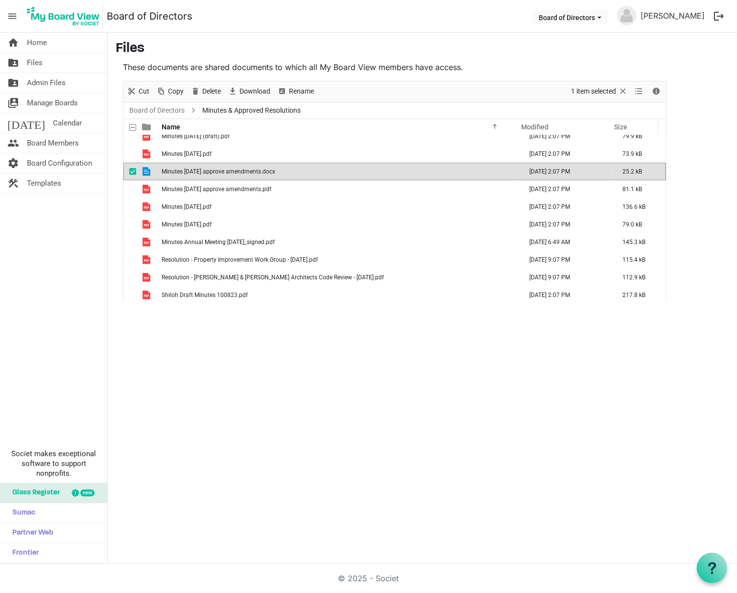
scroll to position [239, 0]
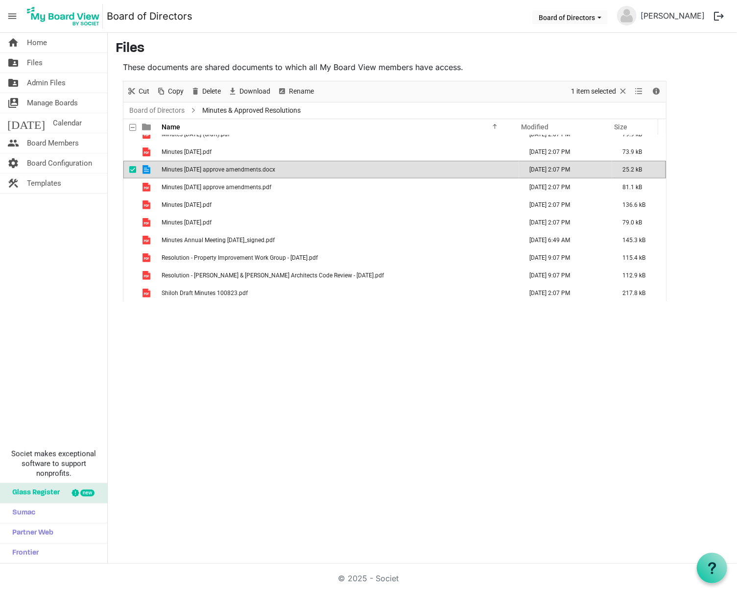
click at [133, 167] on span "checkbox" at bounding box center [132, 169] width 7 height 7
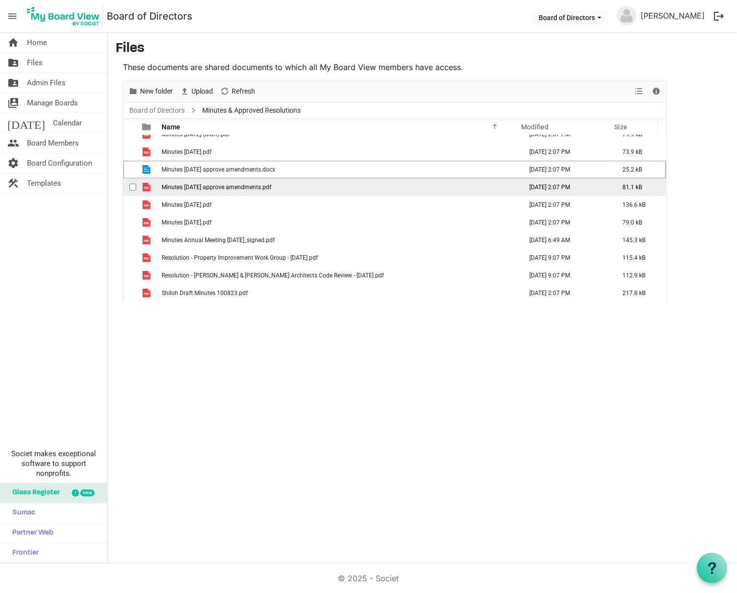
click at [130, 186] on span "checkbox" at bounding box center [132, 187] width 7 height 7
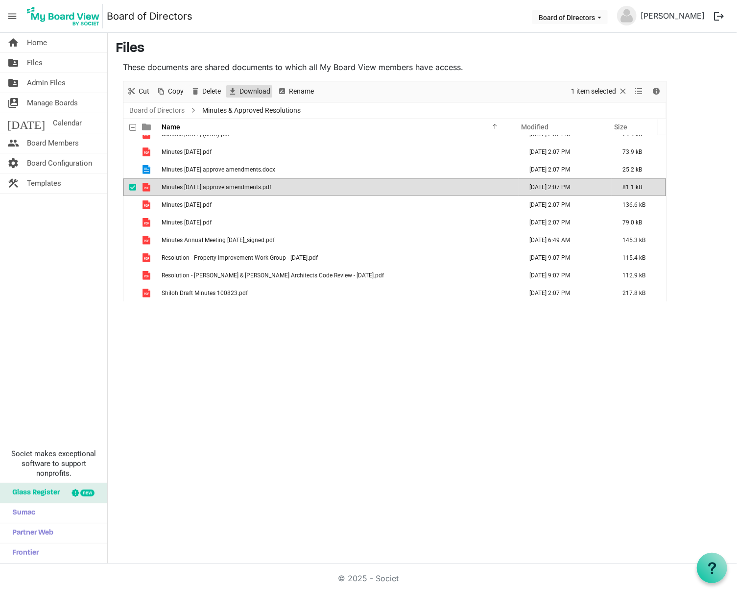
click at [245, 94] on span "Download" at bounding box center [255, 91] width 33 height 12
click at [134, 187] on span "checkbox" at bounding box center [132, 187] width 7 height 7
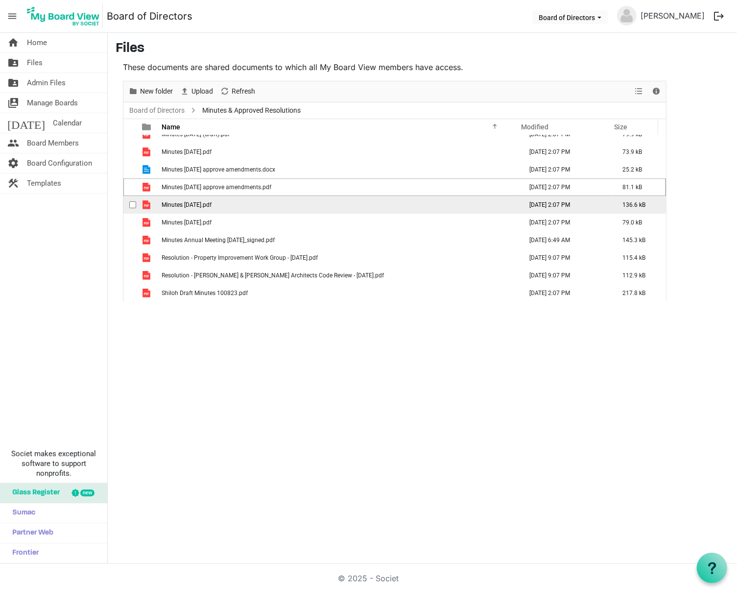
click at [131, 203] on span "checkbox" at bounding box center [132, 204] width 7 height 7
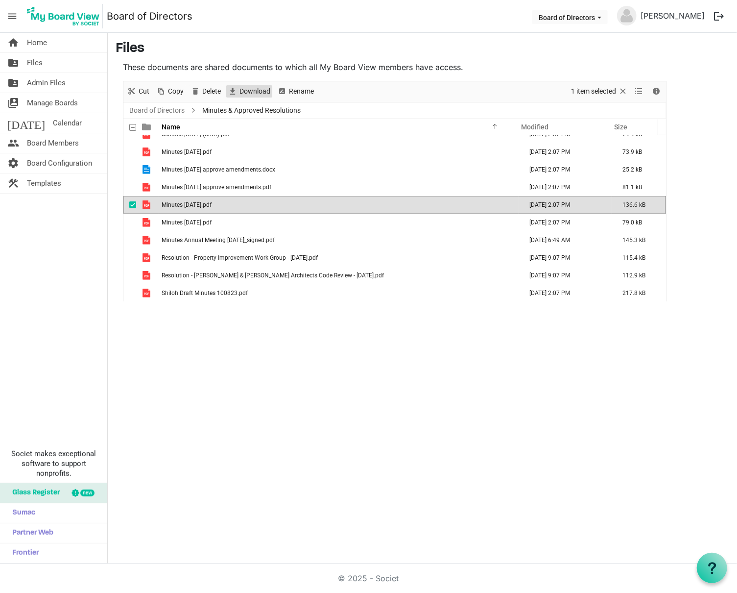
click at [242, 93] on span "Download" at bounding box center [255, 91] width 33 height 12
click at [132, 202] on span "checkbox" at bounding box center [132, 204] width 7 height 7
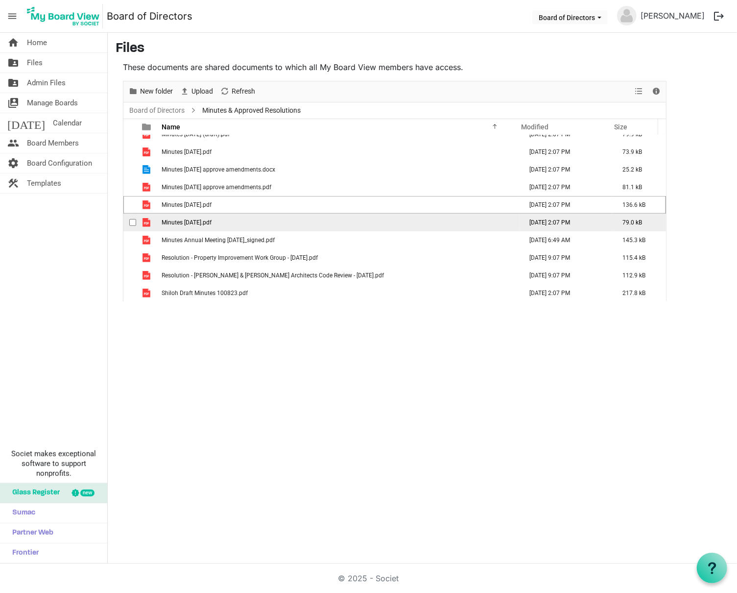
click at [132, 222] on span "checkbox" at bounding box center [132, 222] width 7 height 7
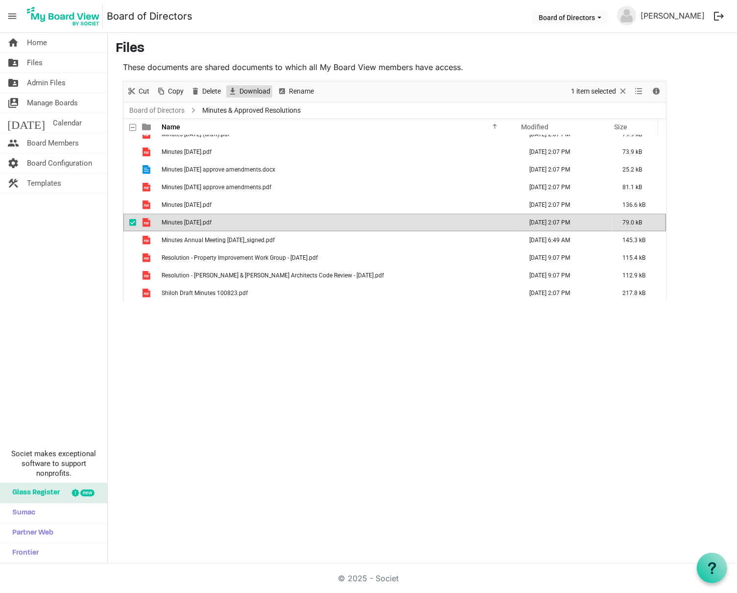
click at [247, 92] on span "Download" at bounding box center [255, 91] width 33 height 12
click at [134, 222] on span "checkbox" at bounding box center [132, 222] width 7 height 7
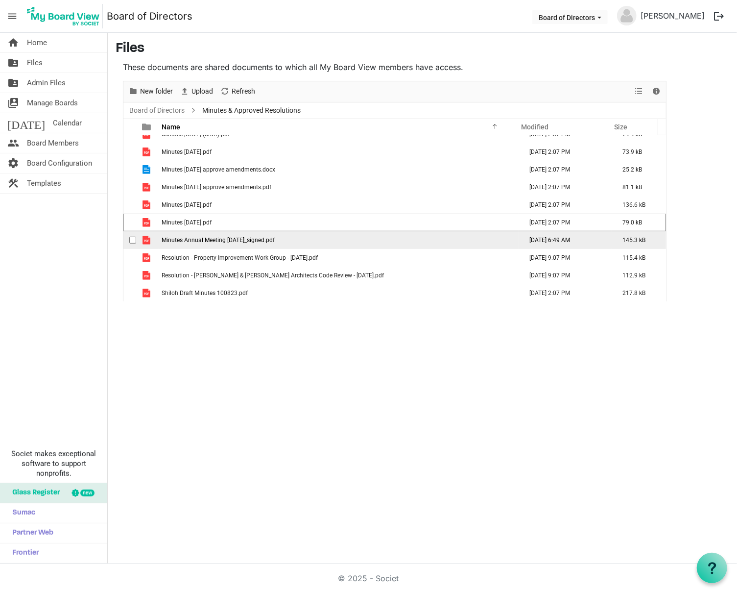
click at [133, 240] on span "checkbox" at bounding box center [132, 240] width 7 height 7
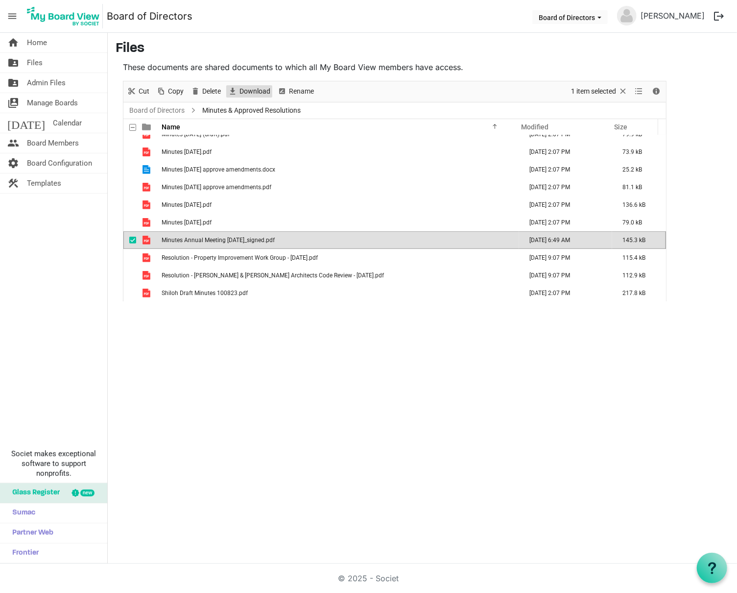
click at [249, 90] on span "Download" at bounding box center [255, 91] width 33 height 12
click at [132, 239] on span "checkbox" at bounding box center [132, 240] width 7 height 7
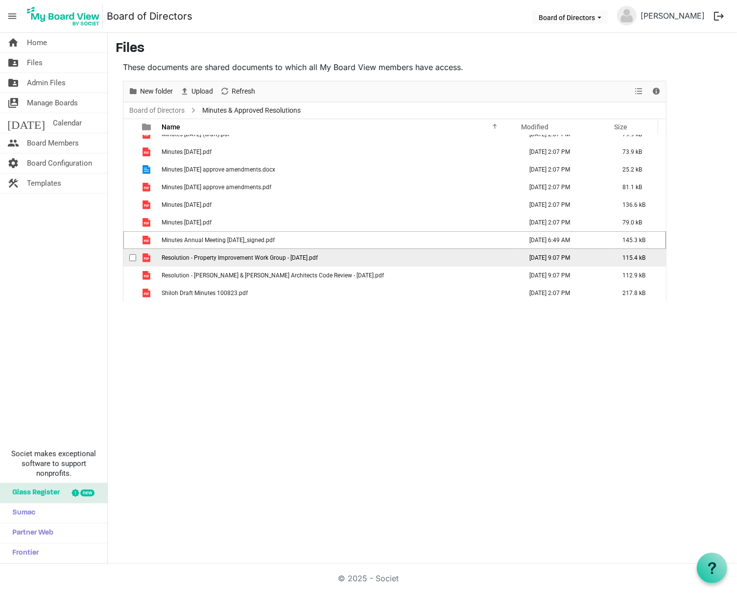
click at [132, 256] on span "checkbox" at bounding box center [132, 257] width 7 height 7
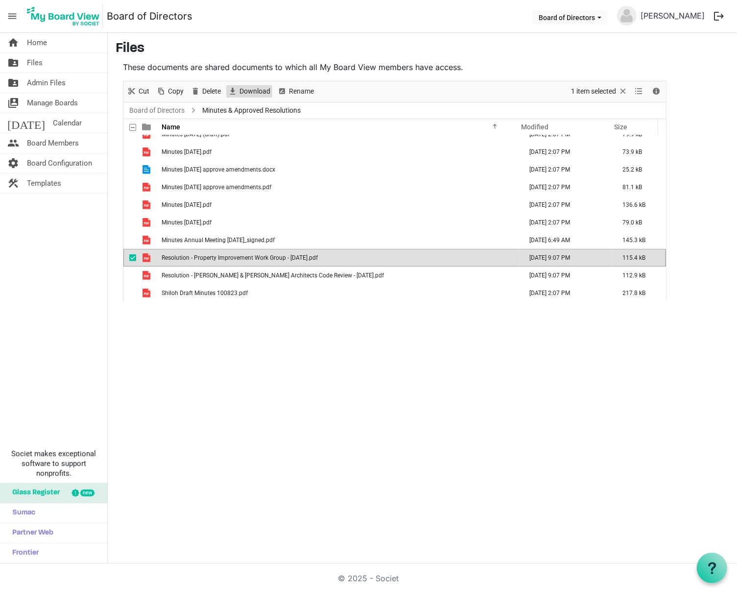
click at [251, 88] on span "Download" at bounding box center [255, 91] width 33 height 12
click at [133, 256] on span "checkbox" at bounding box center [132, 257] width 7 height 7
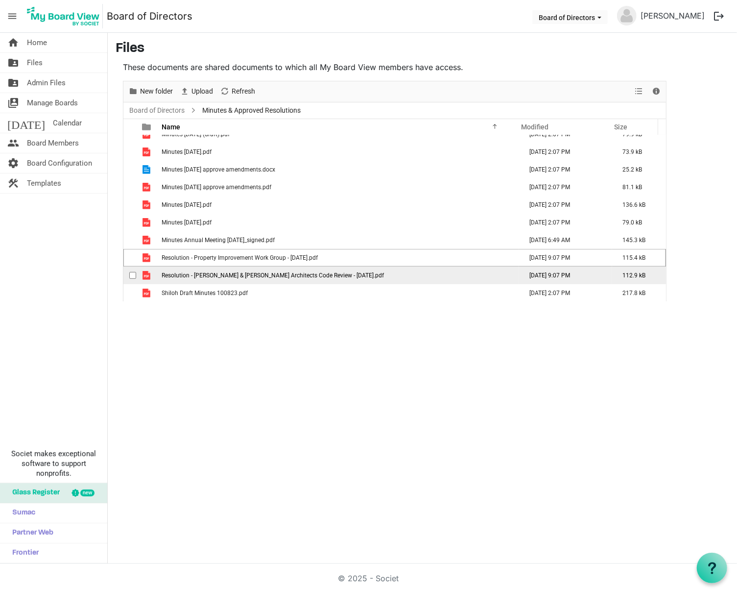
click at [132, 275] on span "checkbox" at bounding box center [132, 275] width 7 height 7
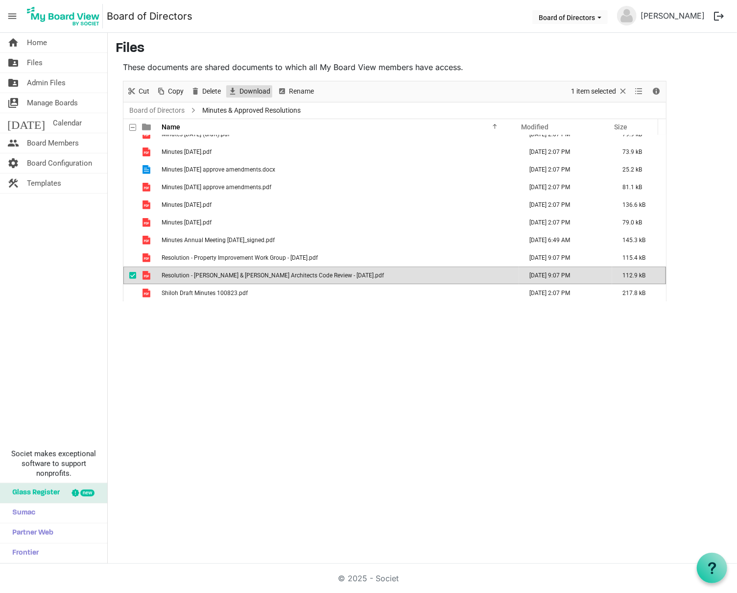
click at [250, 92] on span "Download" at bounding box center [255, 91] width 33 height 12
click at [133, 277] on span "checkbox" at bounding box center [132, 275] width 7 height 7
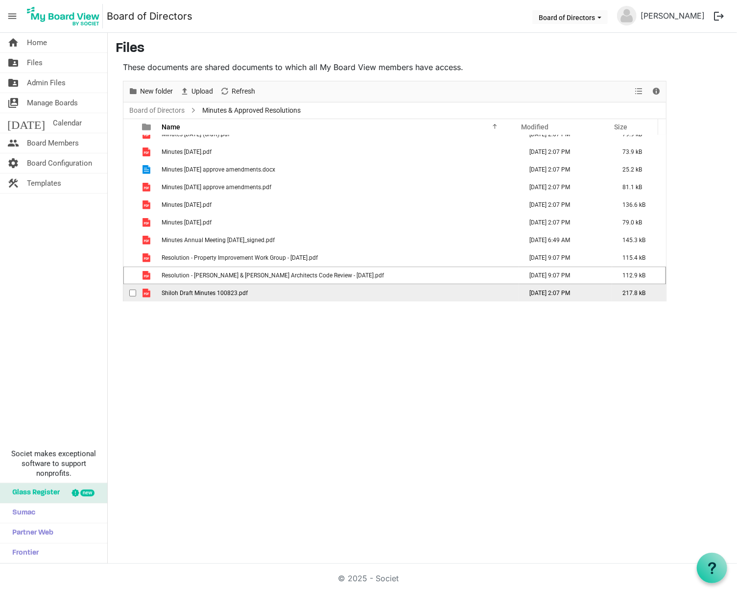
click at [133, 292] on span "checkbox" at bounding box center [132, 293] width 7 height 7
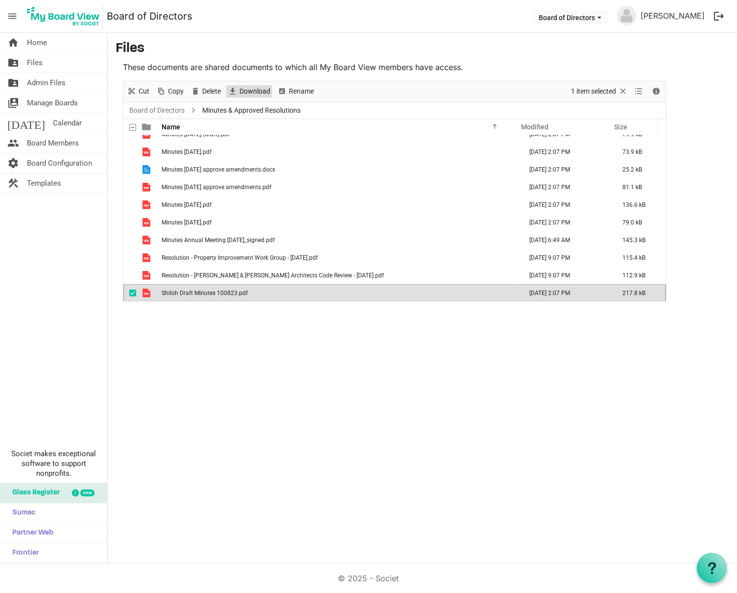
click at [251, 89] on span "Download" at bounding box center [255, 91] width 33 height 12
click at [129, 292] on span "checkbox" at bounding box center [132, 293] width 7 height 7
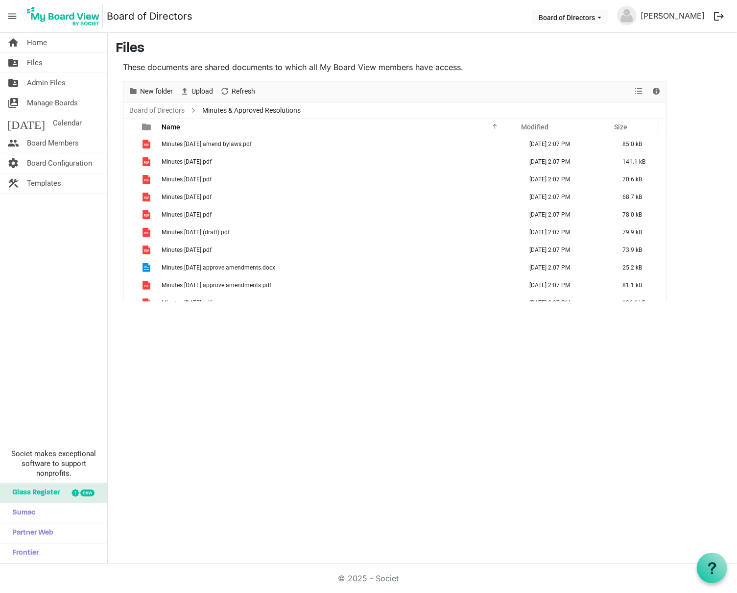
scroll to position [0, 0]
